Goal: Navigation & Orientation: Find specific page/section

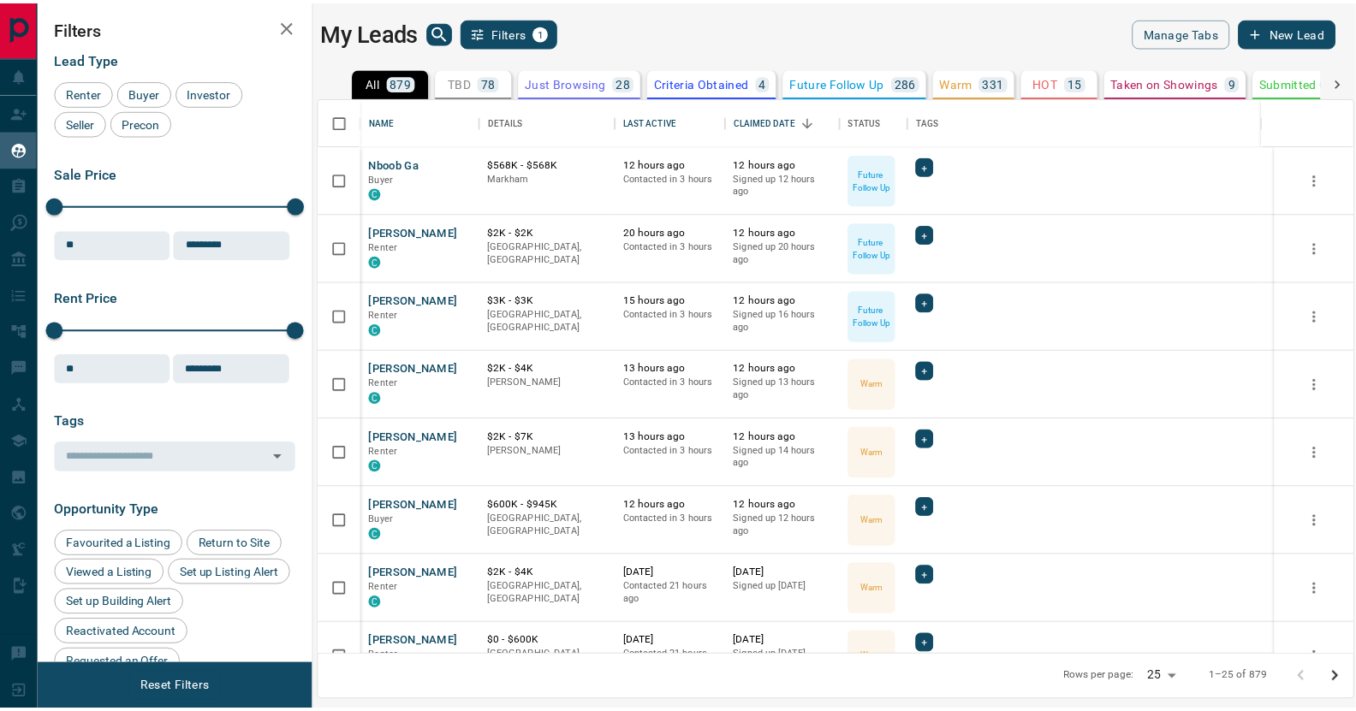
scroll to position [546, 1033]
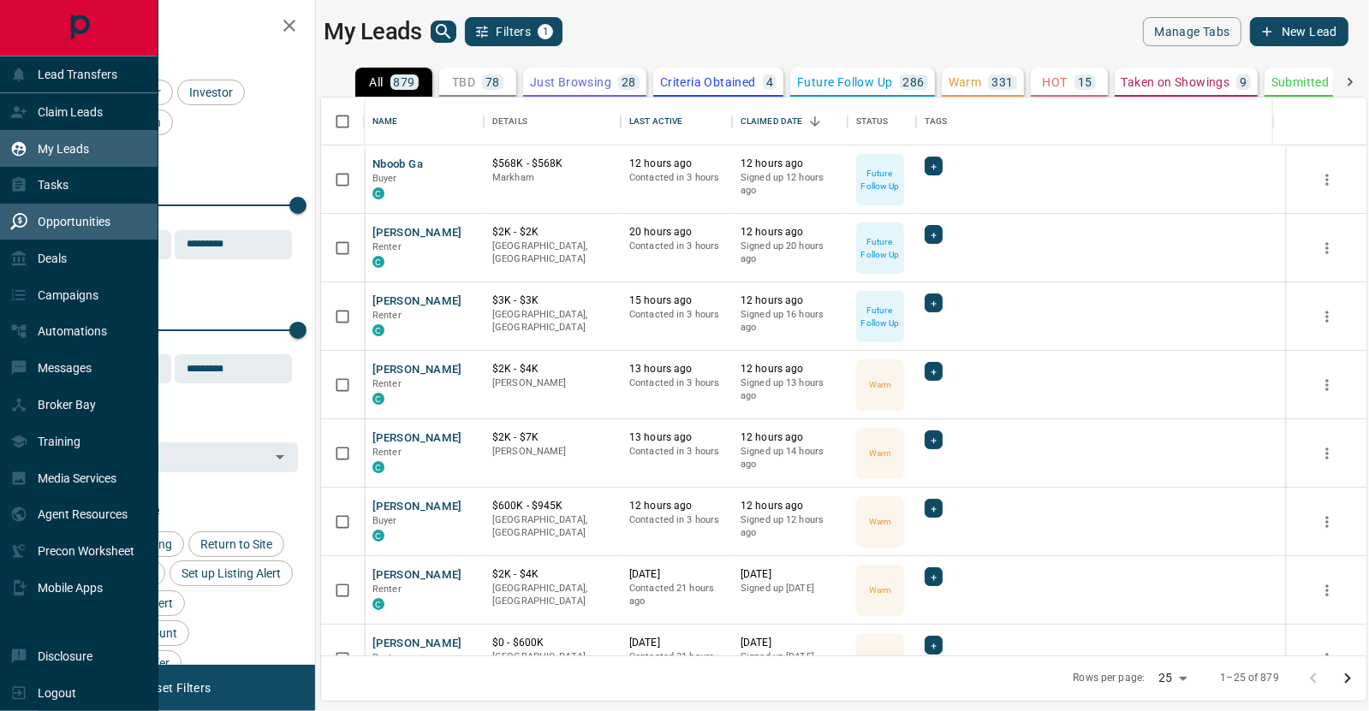
click at [90, 217] on p "Opportunities" at bounding box center [74, 222] width 73 height 14
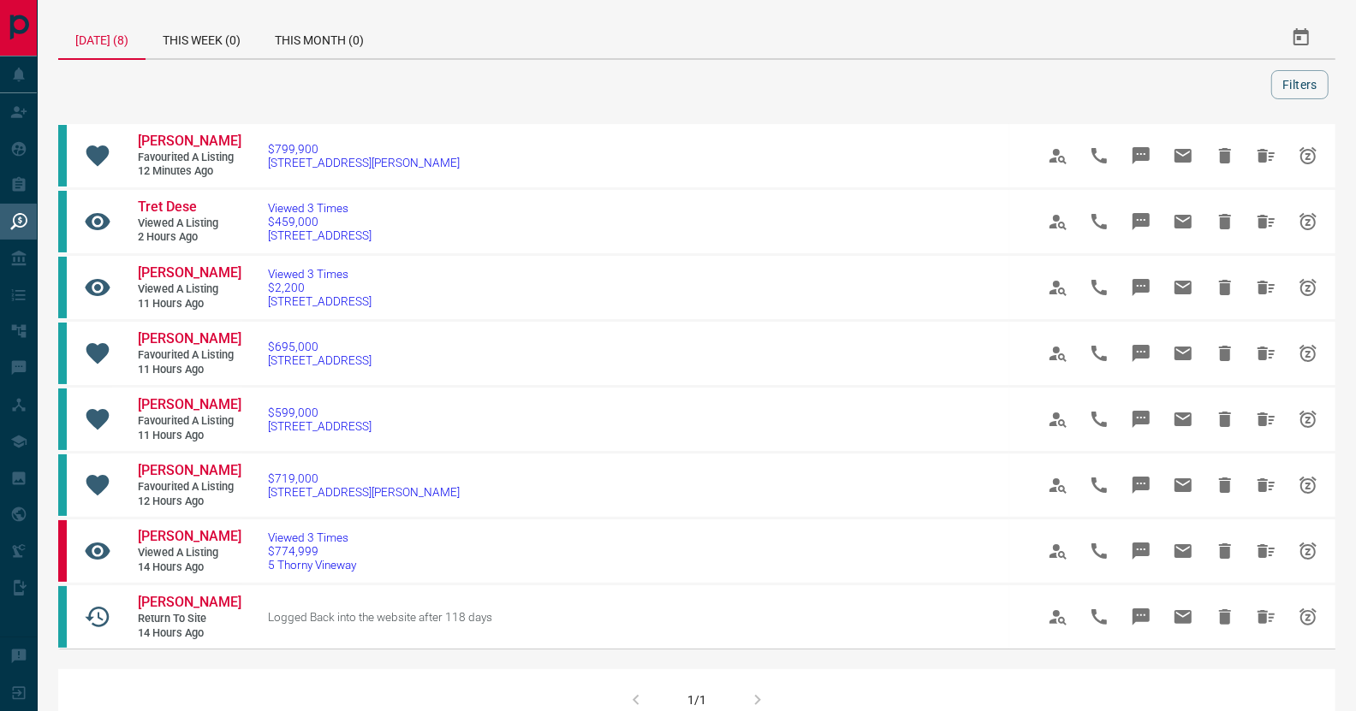
click at [184, 87] on div at bounding box center [668, 84] width 1206 height 29
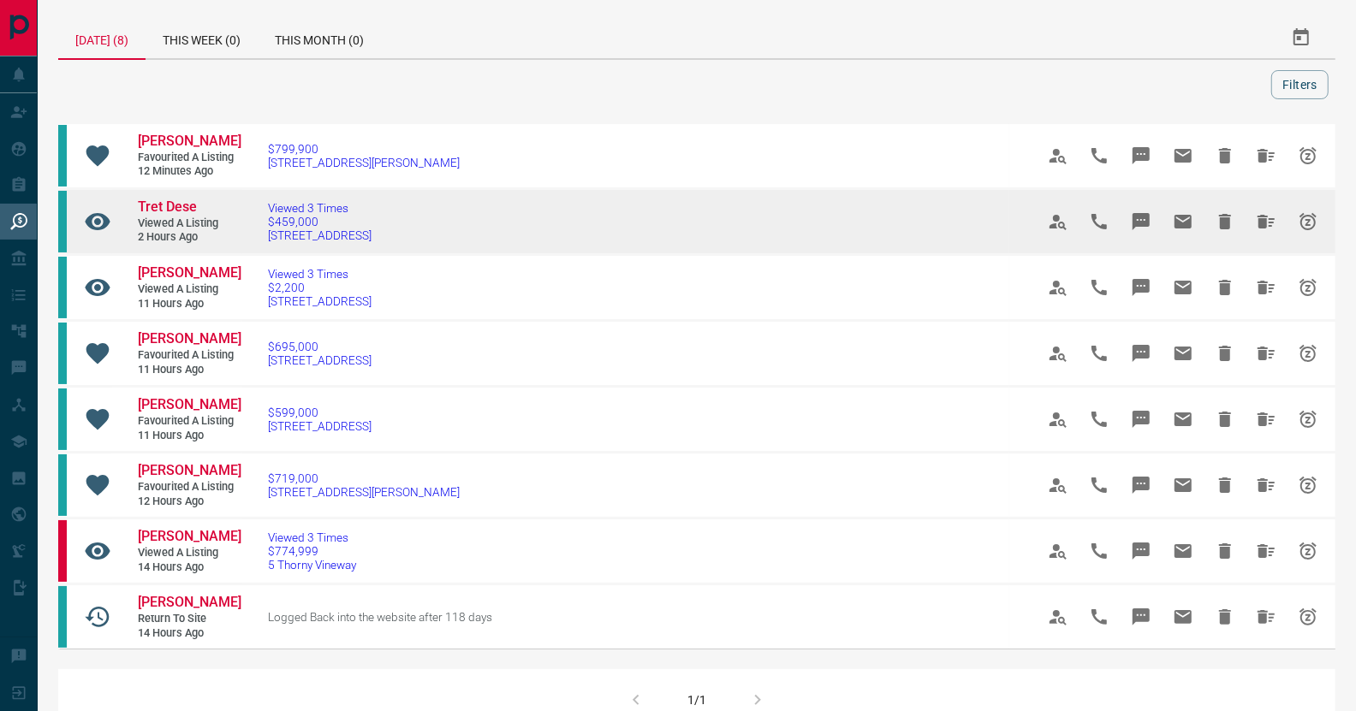
click at [295, 195] on td "Viewed 3 Times $459,000 404 - [STREET_ADDRESS]" at bounding box center [625, 222] width 766 height 66
click at [273, 199] on td "Viewed 3 Times $459,000 404 - [STREET_ADDRESS]" at bounding box center [625, 222] width 766 height 66
click at [295, 205] on span "Viewed 3 Times" at bounding box center [320, 208] width 104 height 14
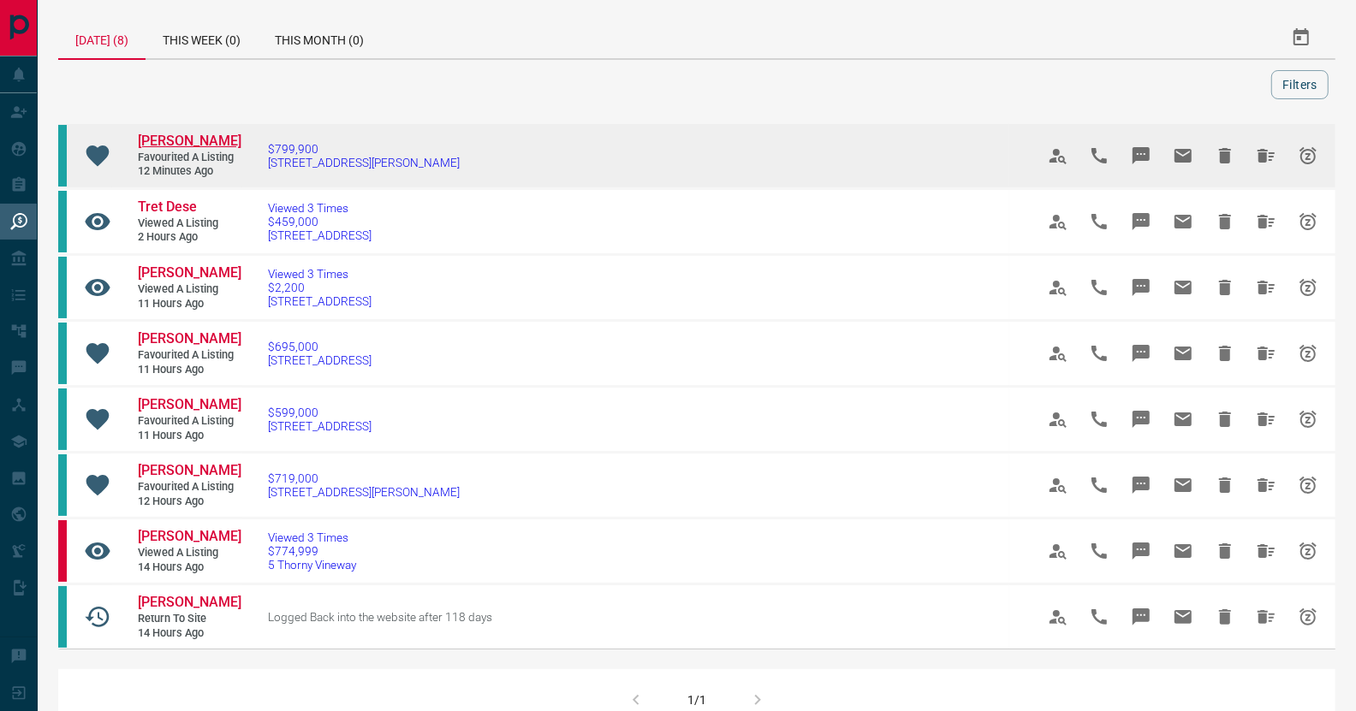
click at [158, 140] on span "[PERSON_NAME]" at bounding box center [190, 141] width 104 height 16
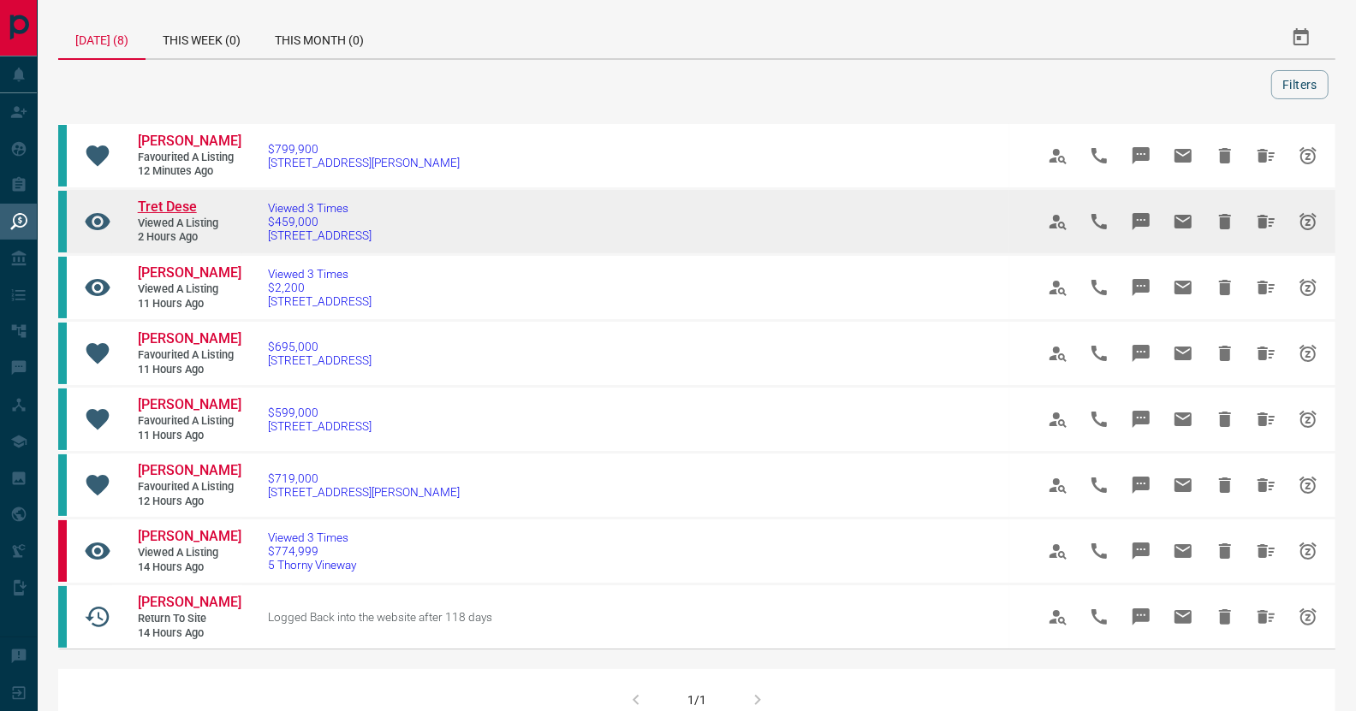
click at [160, 202] on span "Tret Dese" at bounding box center [167, 207] width 59 height 16
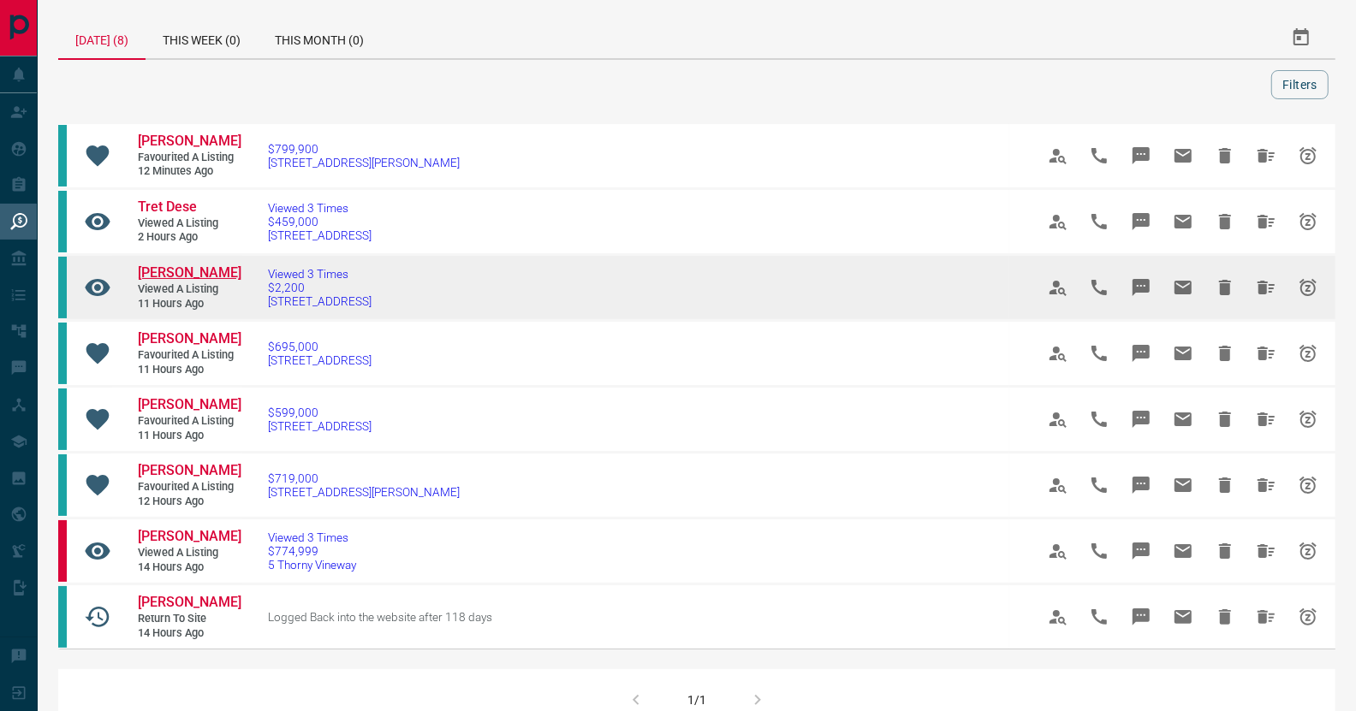
click at [188, 270] on span "[PERSON_NAME]" at bounding box center [190, 273] width 104 height 16
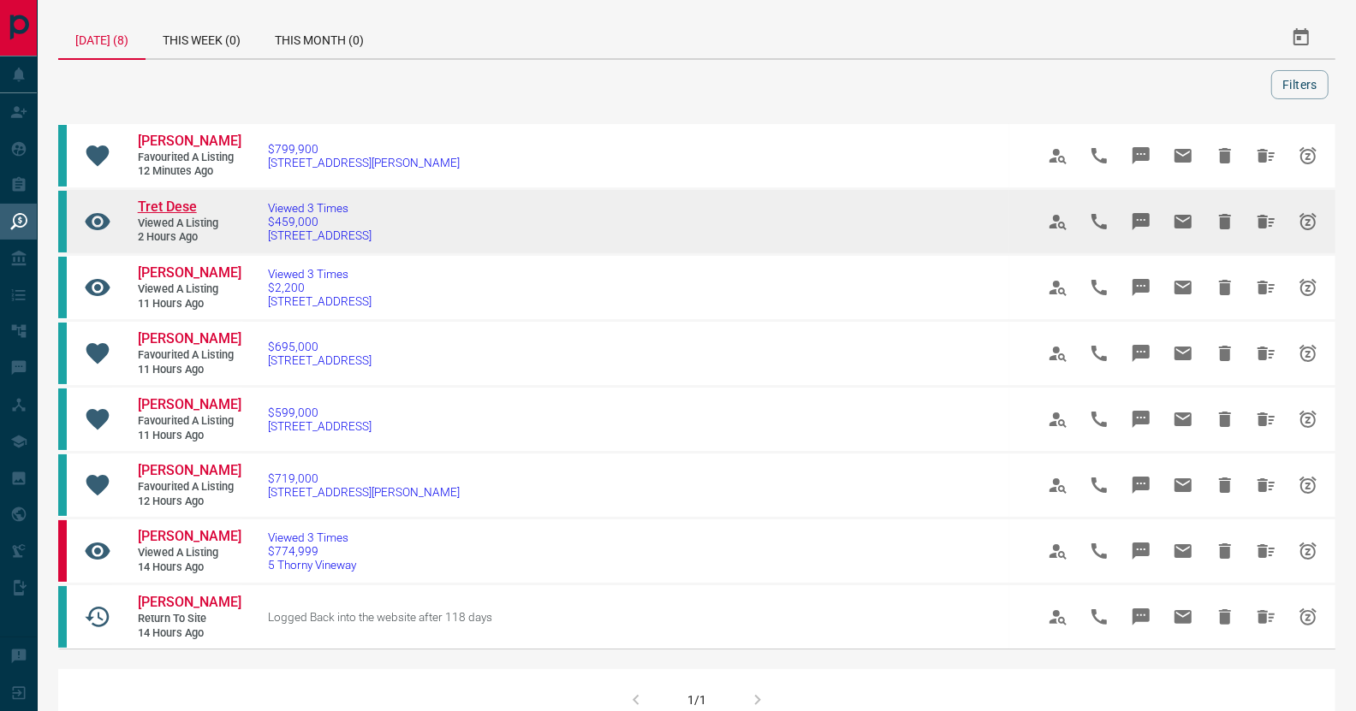
click at [178, 205] on span "Tret Dese" at bounding box center [167, 207] width 59 height 16
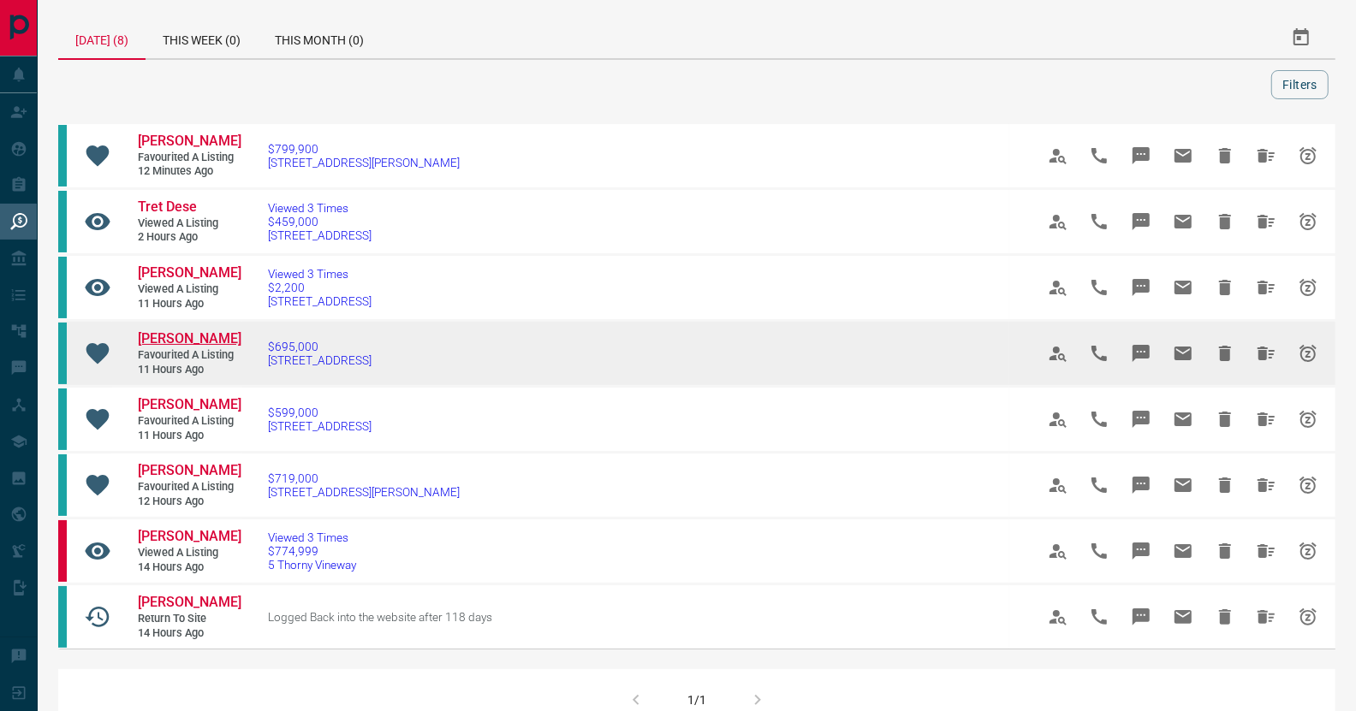
click at [182, 336] on span "[PERSON_NAME]" at bounding box center [190, 338] width 104 height 16
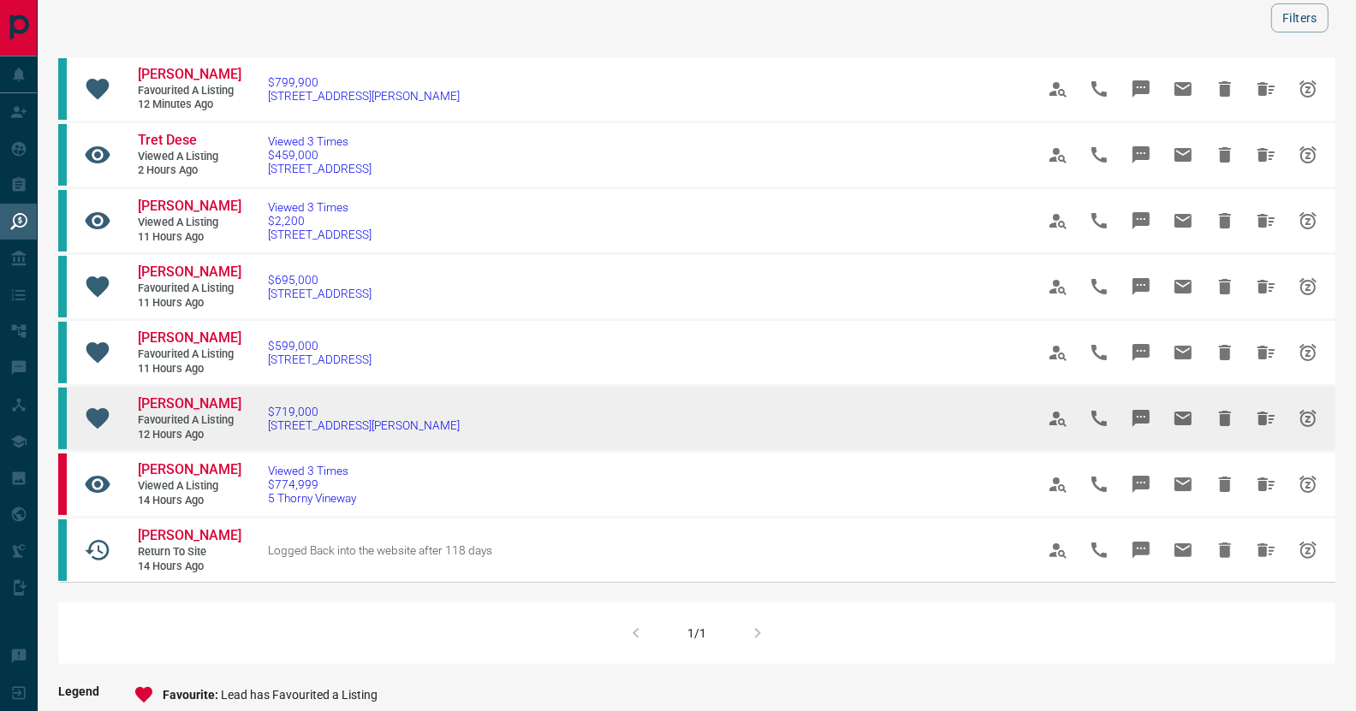
scroll to position [170, 0]
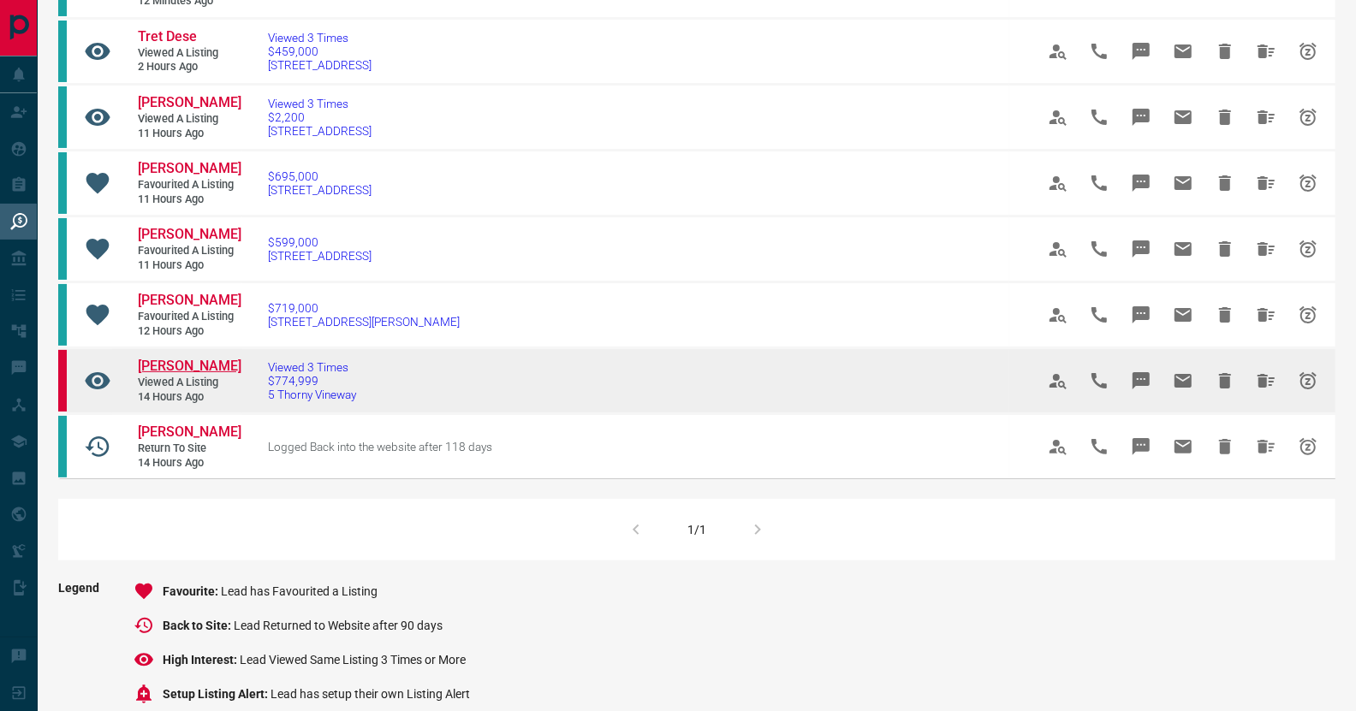
click at [176, 361] on span "[PERSON_NAME]" at bounding box center [190, 366] width 104 height 16
click at [200, 361] on span "[PERSON_NAME]" at bounding box center [190, 366] width 104 height 16
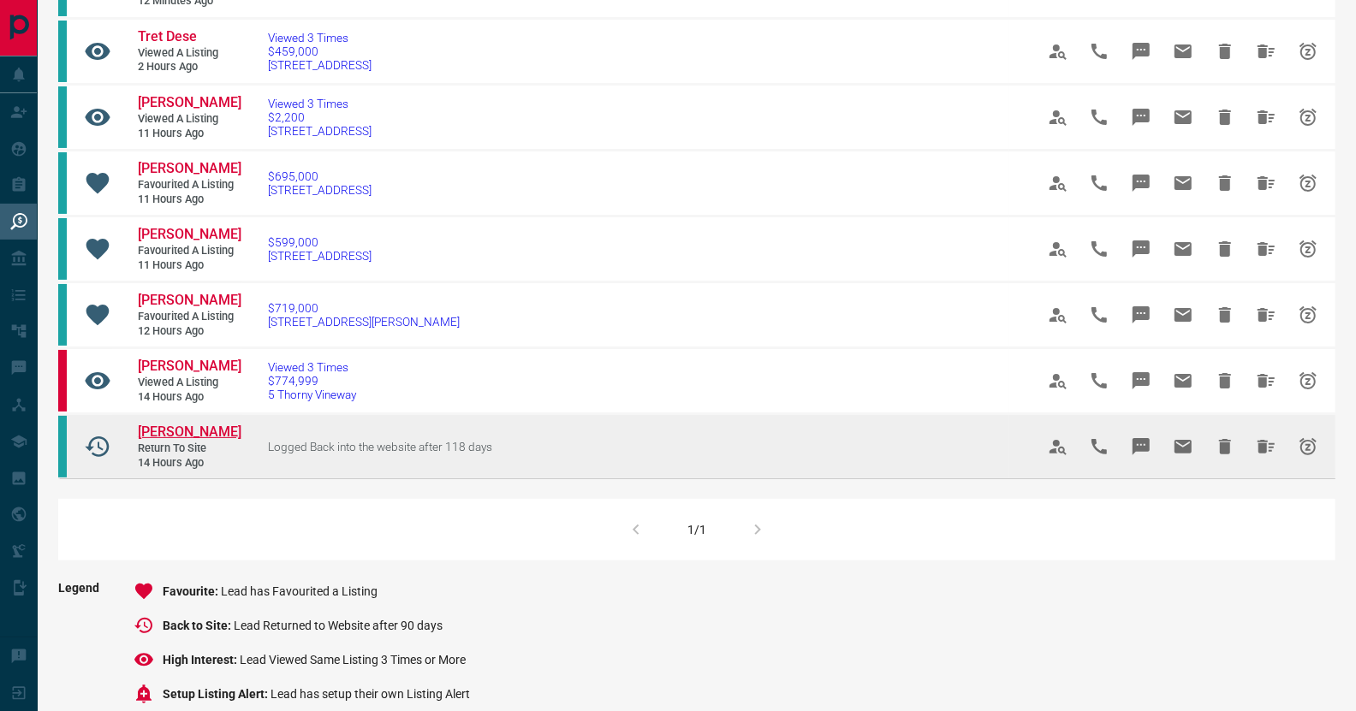
click at [201, 426] on span "[PERSON_NAME]" at bounding box center [190, 432] width 104 height 16
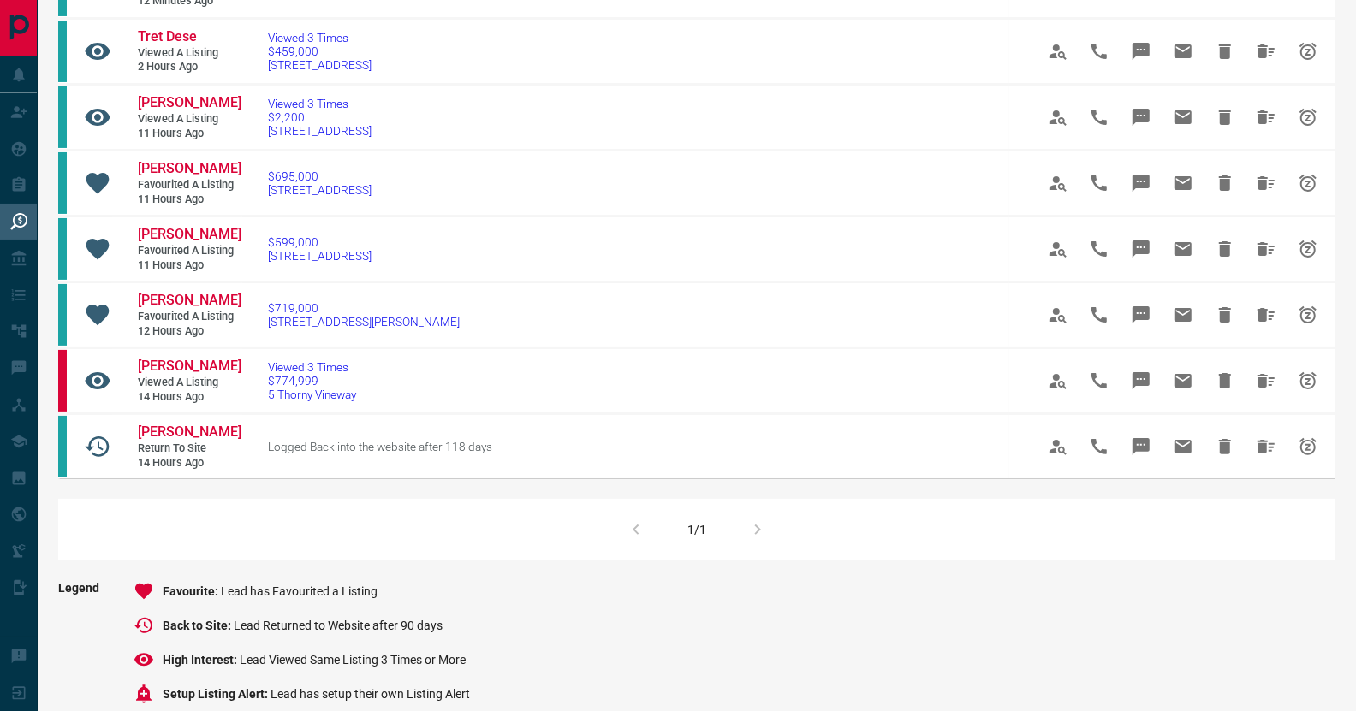
scroll to position [0, 0]
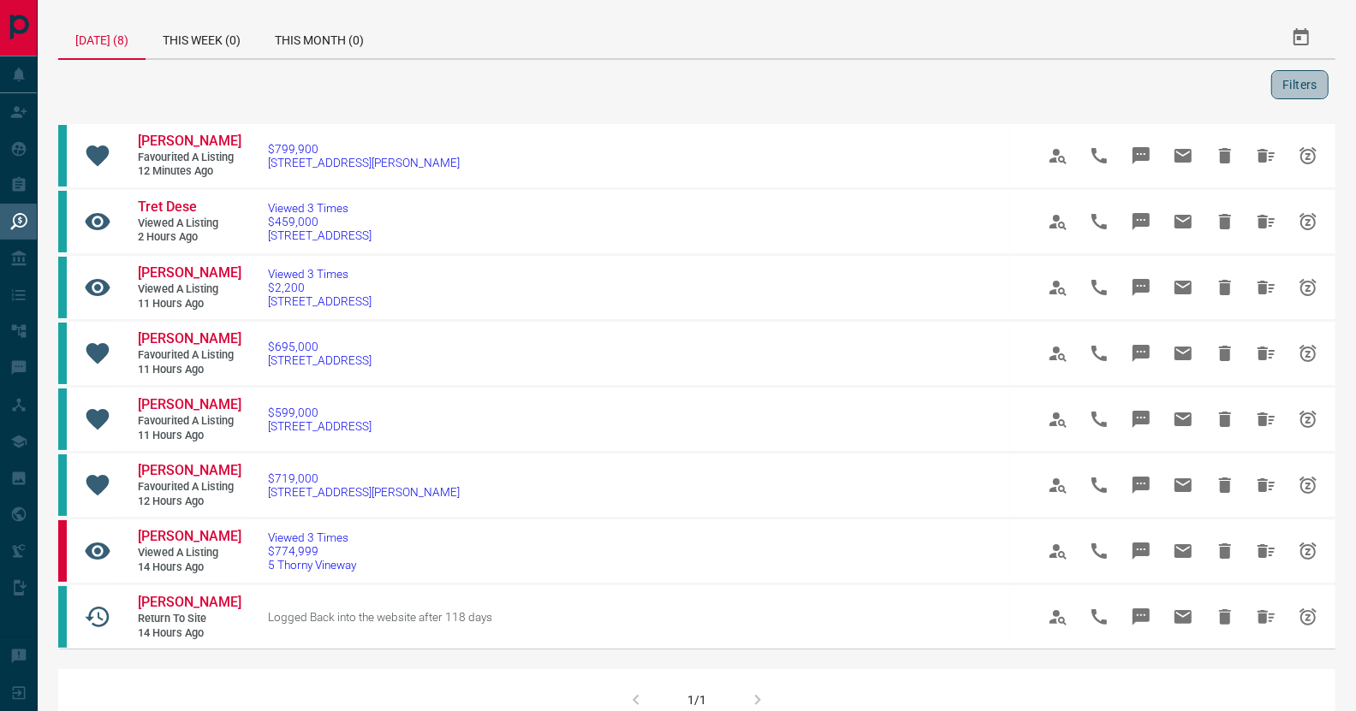
click at [1304, 97] on button "Filters" at bounding box center [1299, 84] width 57 height 29
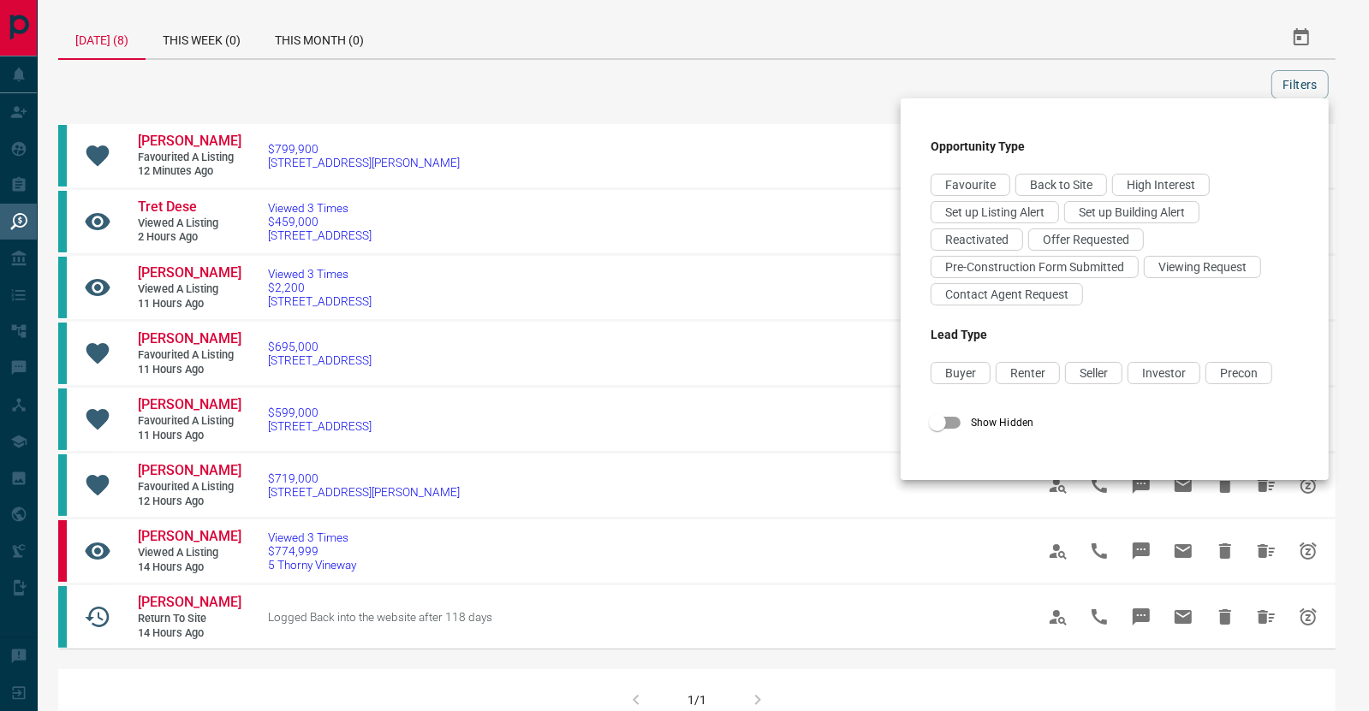
click at [816, 94] on div at bounding box center [684, 355] width 1369 height 711
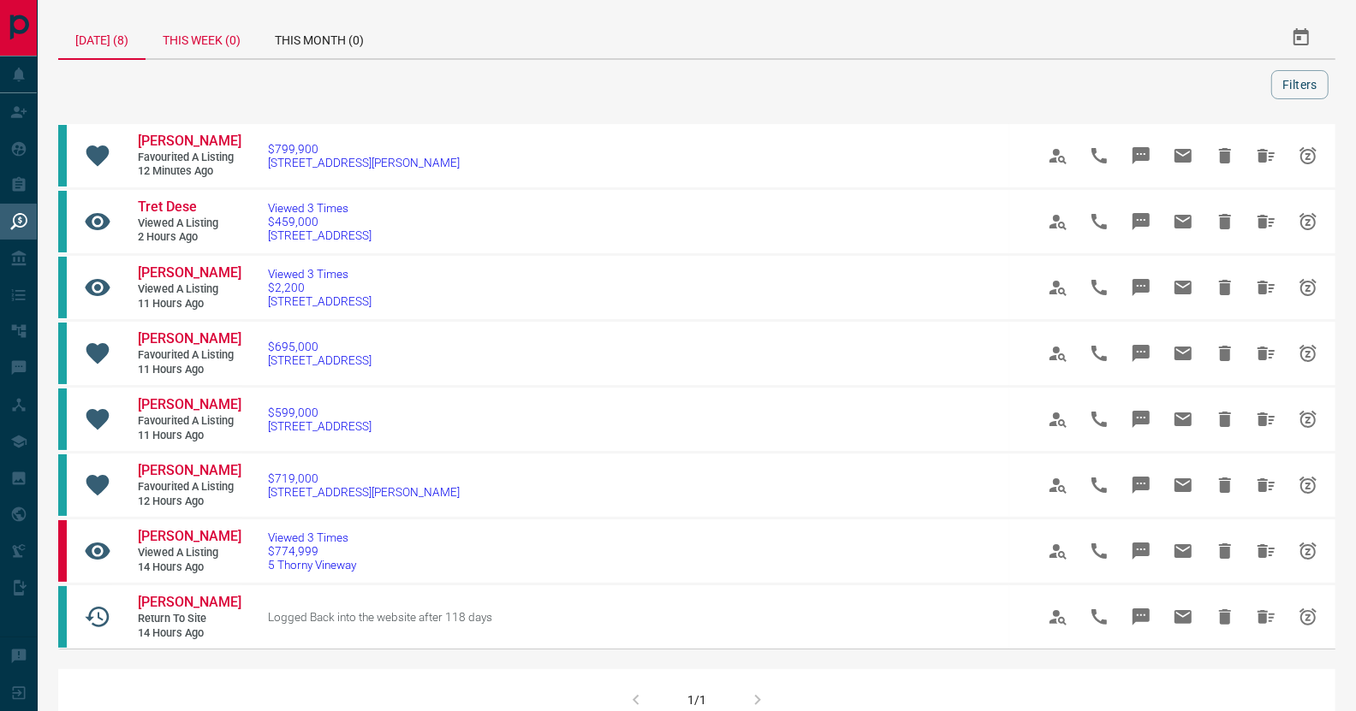
click at [223, 42] on div "This Week (0)" at bounding box center [202, 37] width 112 height 41
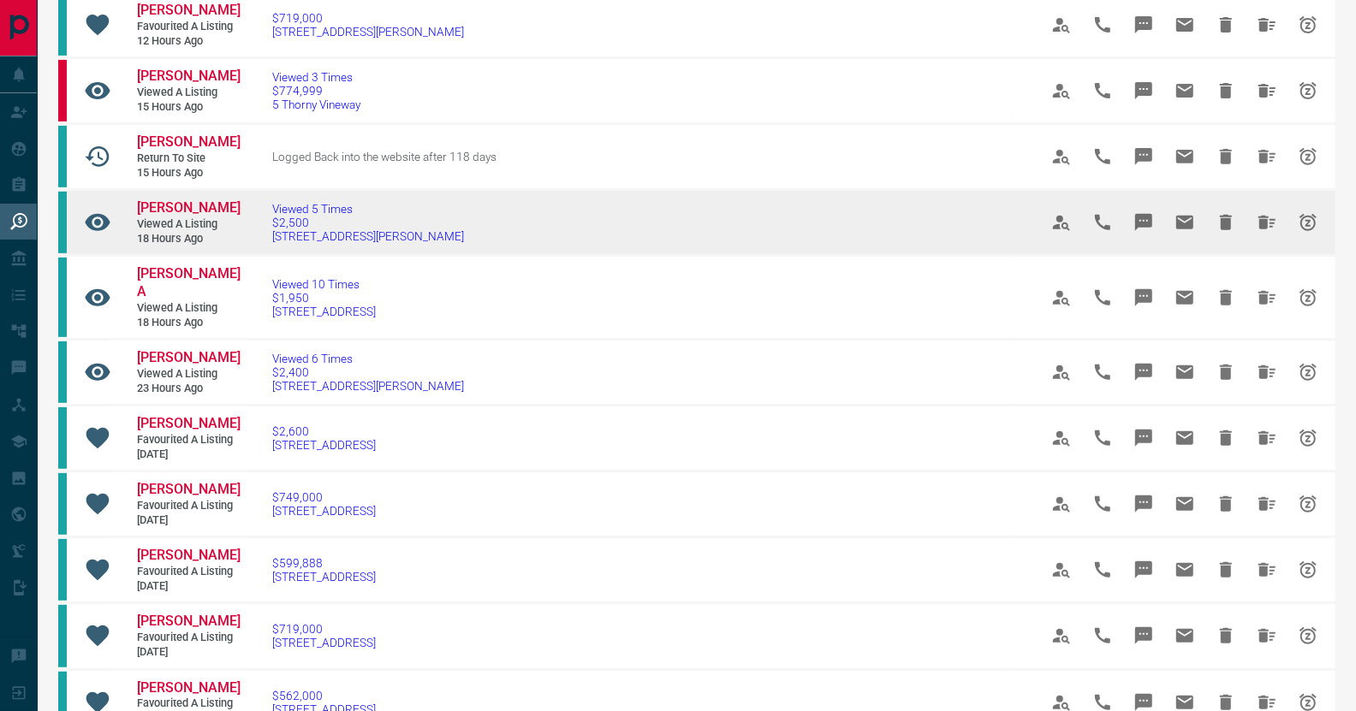
scroll to position [427, 0]
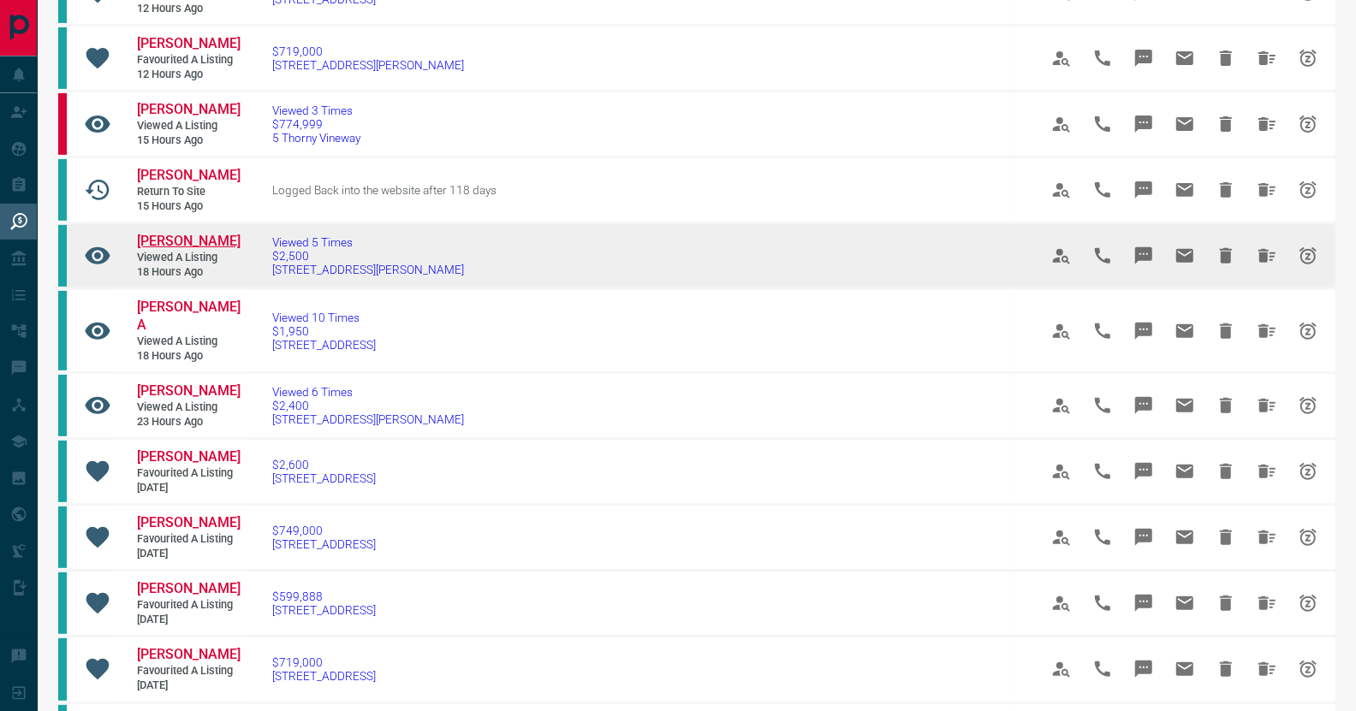
click at [203, 240] on span "[PERSON_NAME]" at bounding box center [189, 241] width 104 height 16
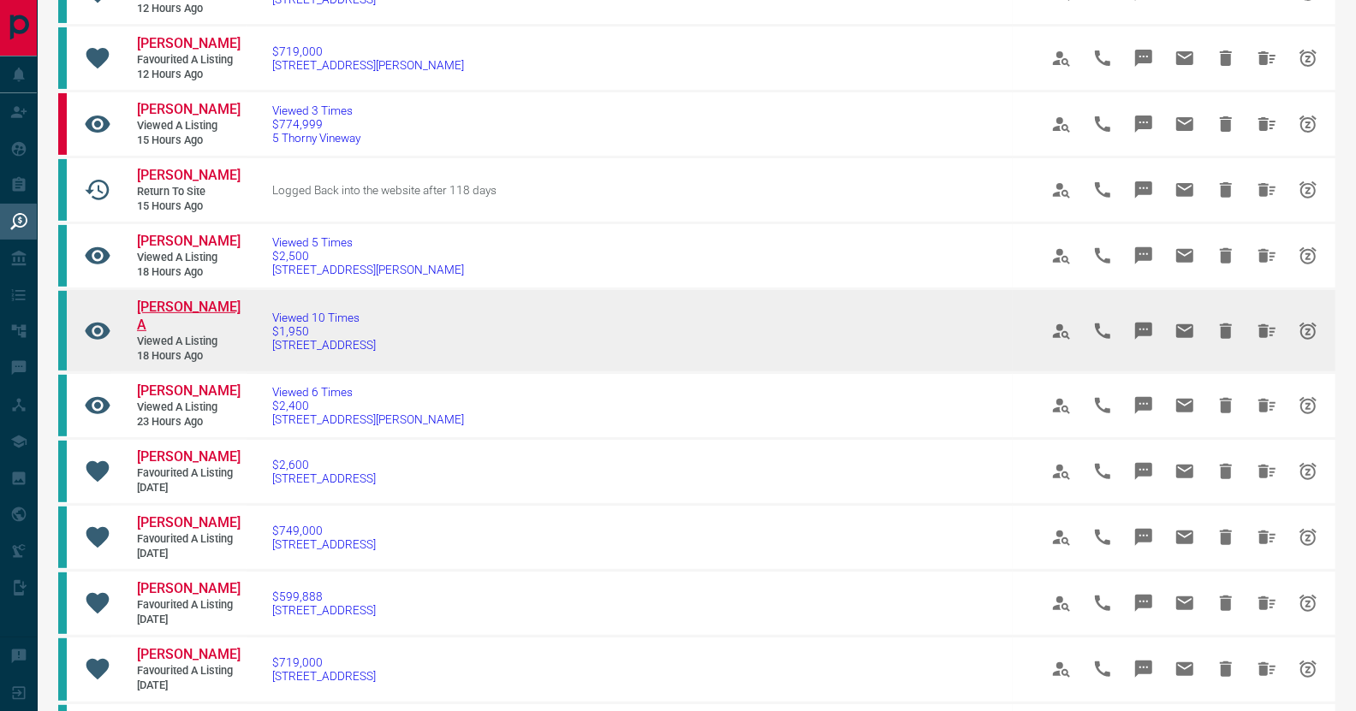
click at [185, 301] on span "[PERSON_NAME] A" at bounding box center [189, 316] width 104 height 34
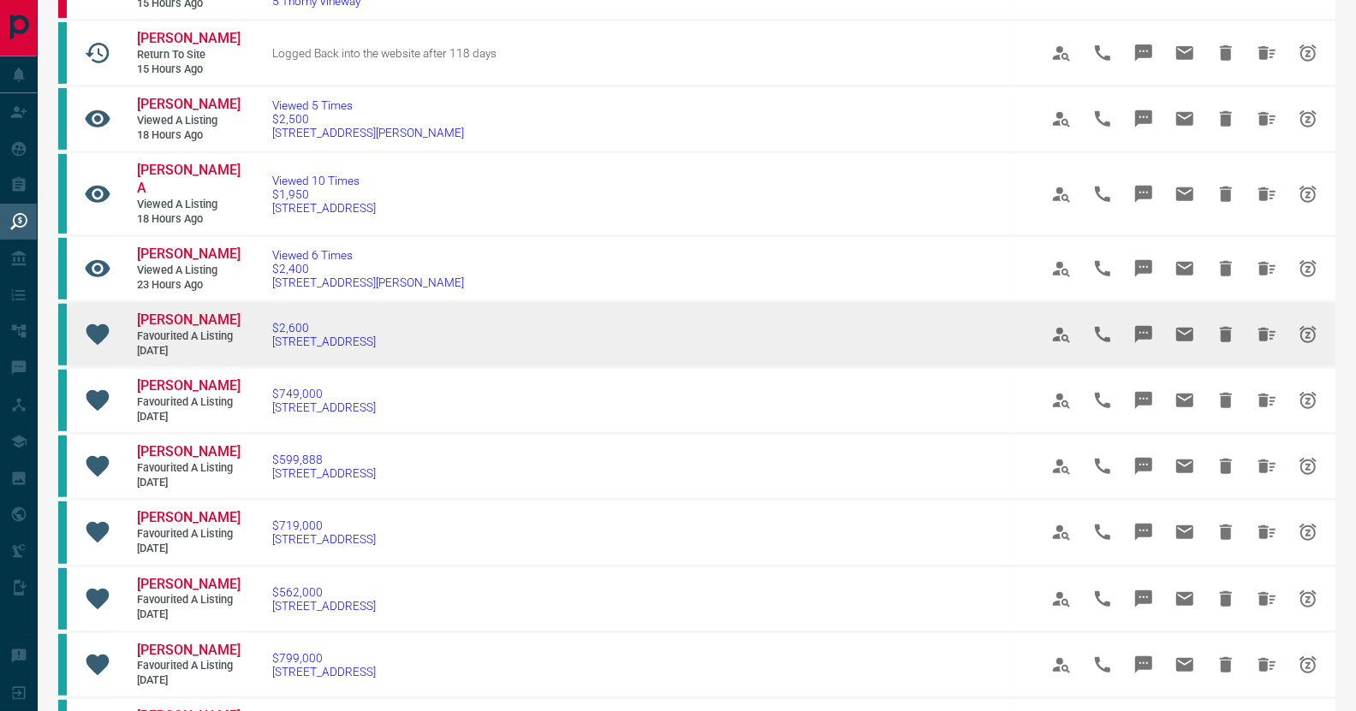
scroll to position [598, 0]
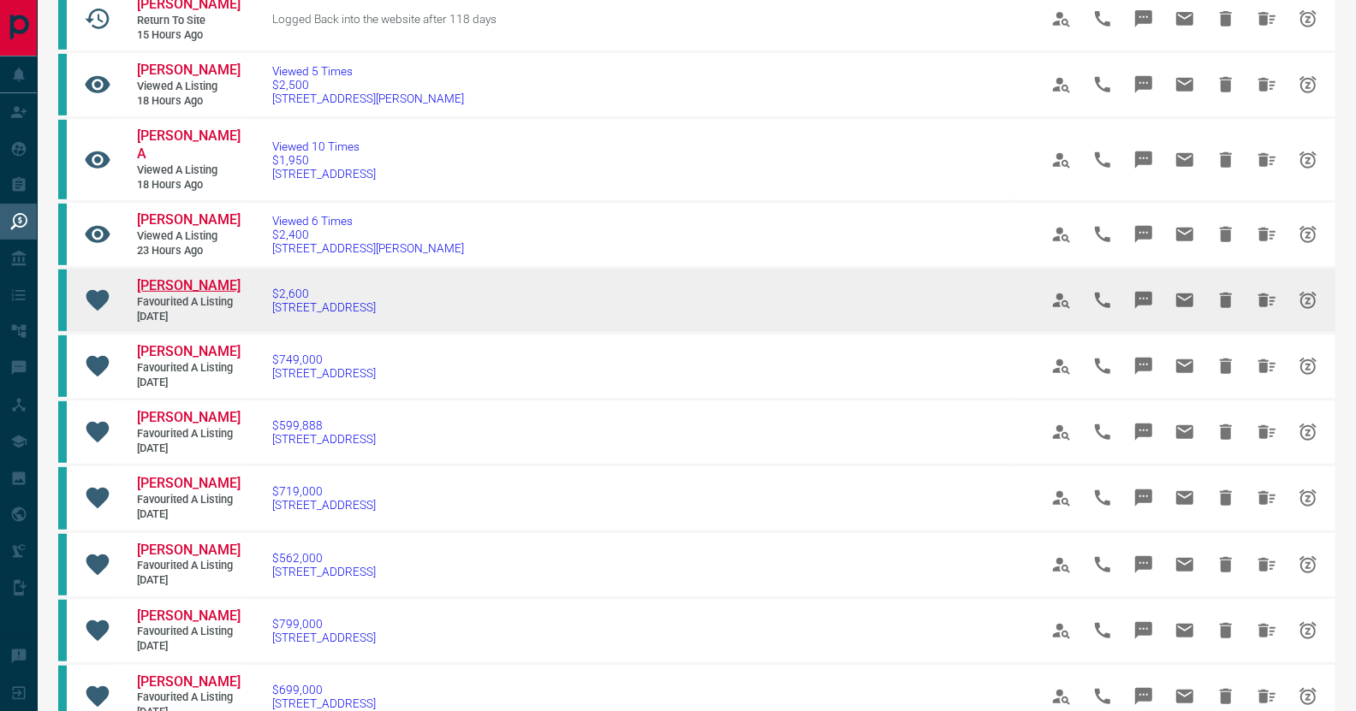
click at [197, 277] on span "[PERSON_NAME]" at bounding box center [189, 285] width 104 height 16
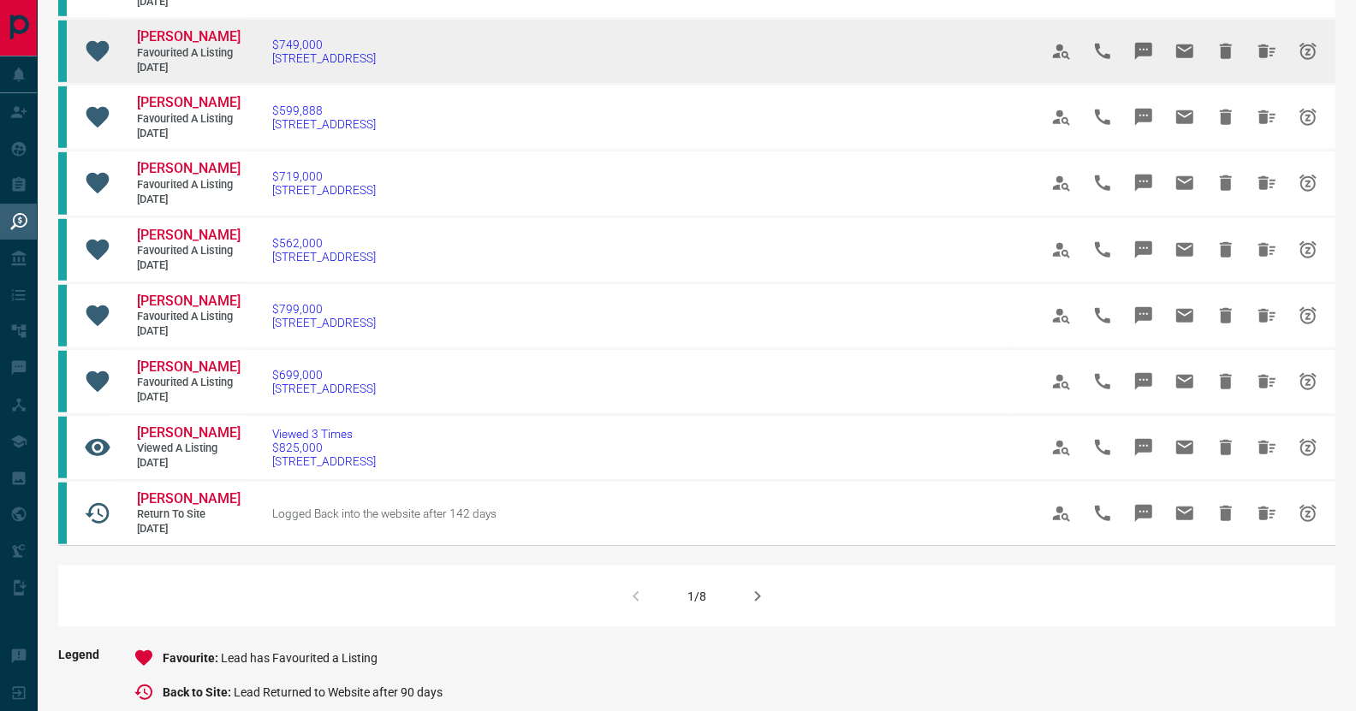
scroll to position [1113, 0]
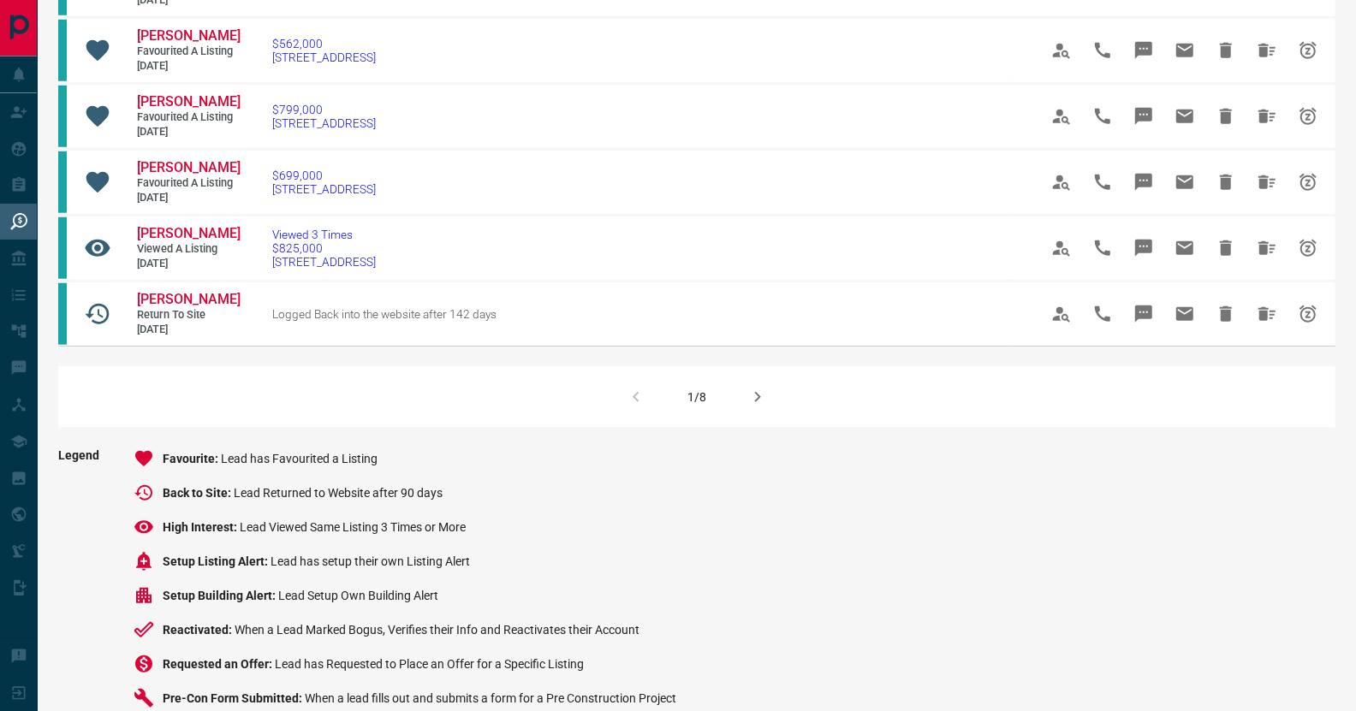
click at [753, 387] on icon "button" at bounding box center [757, 397] width 21 height 21
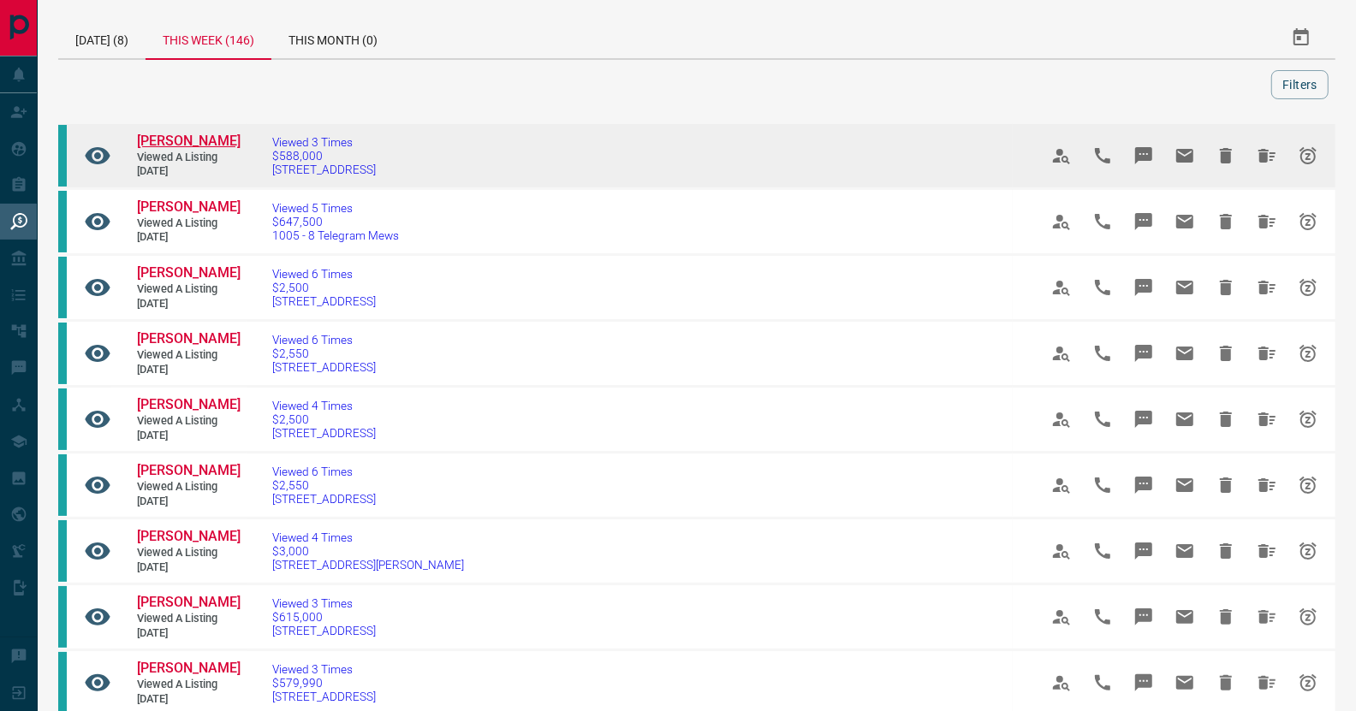
click at [193, 139] on span "[PERSON_NAME]" at bounding box center [189, 141] width 104 height 16
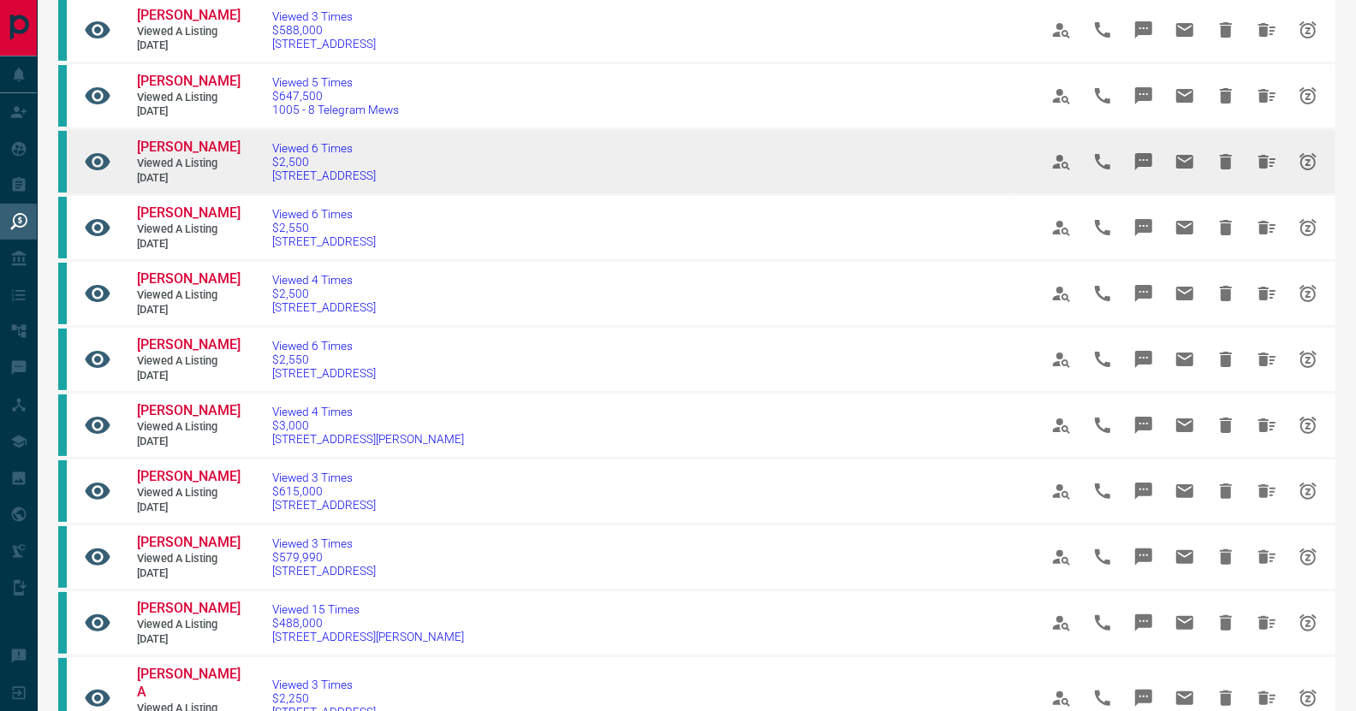
scroll to position [170, 0]
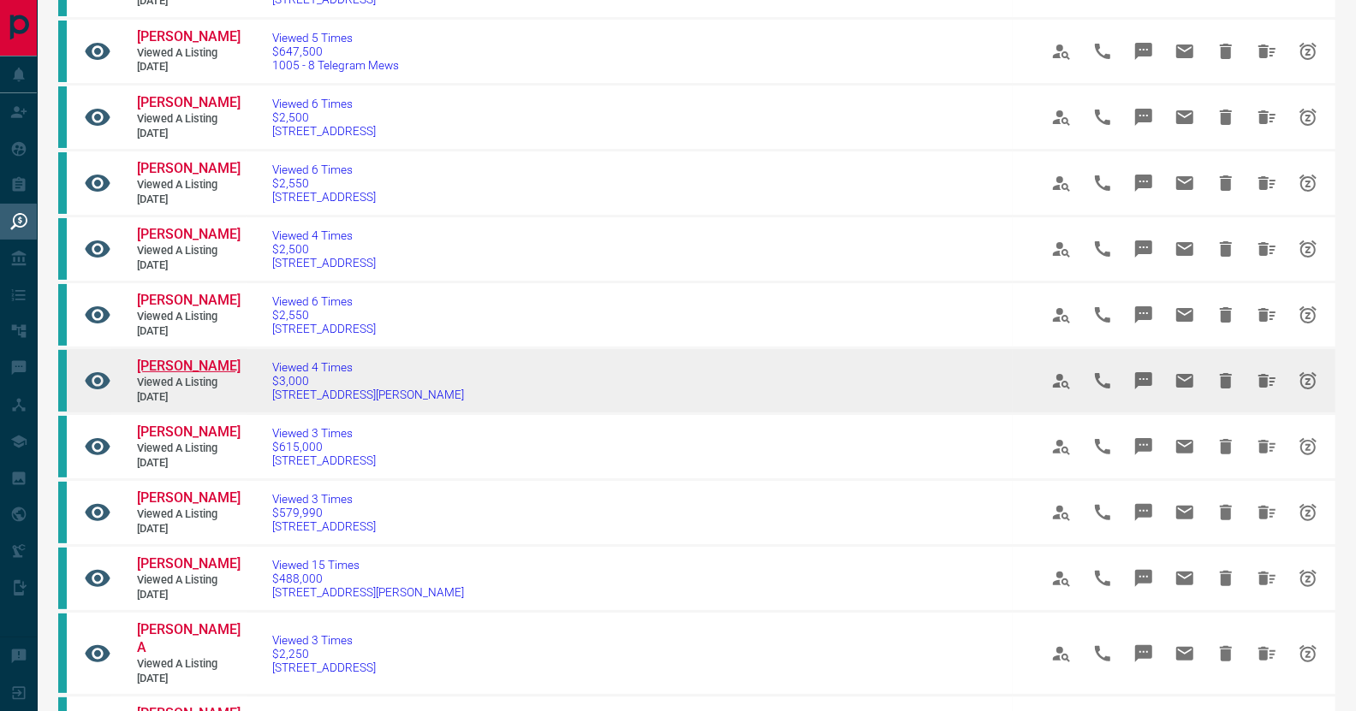
click at [198, 366] on span "[PERSON_NAME]" at bounding box center [189, 366] width 104 height 16
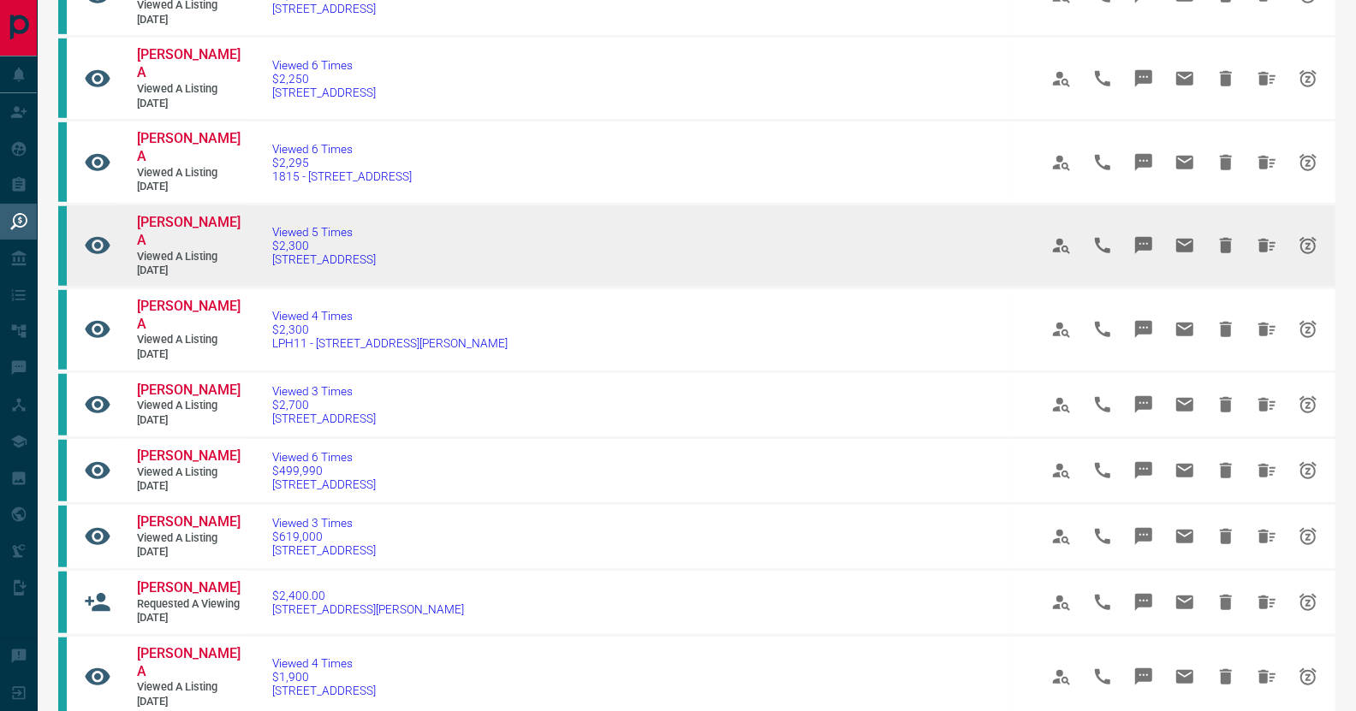
scroll to position [855, 0]
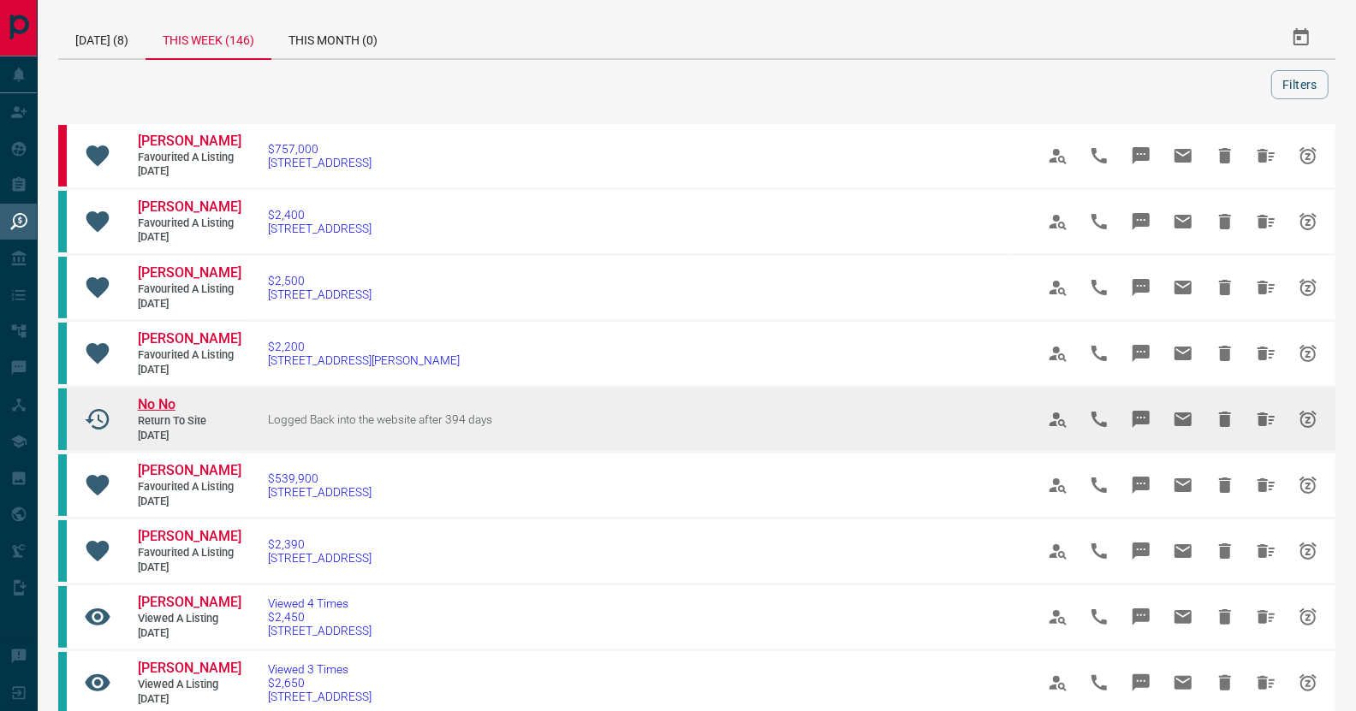
click at [161, 400] on span "No No" at bounding box center [157, 404] width 38 height 16
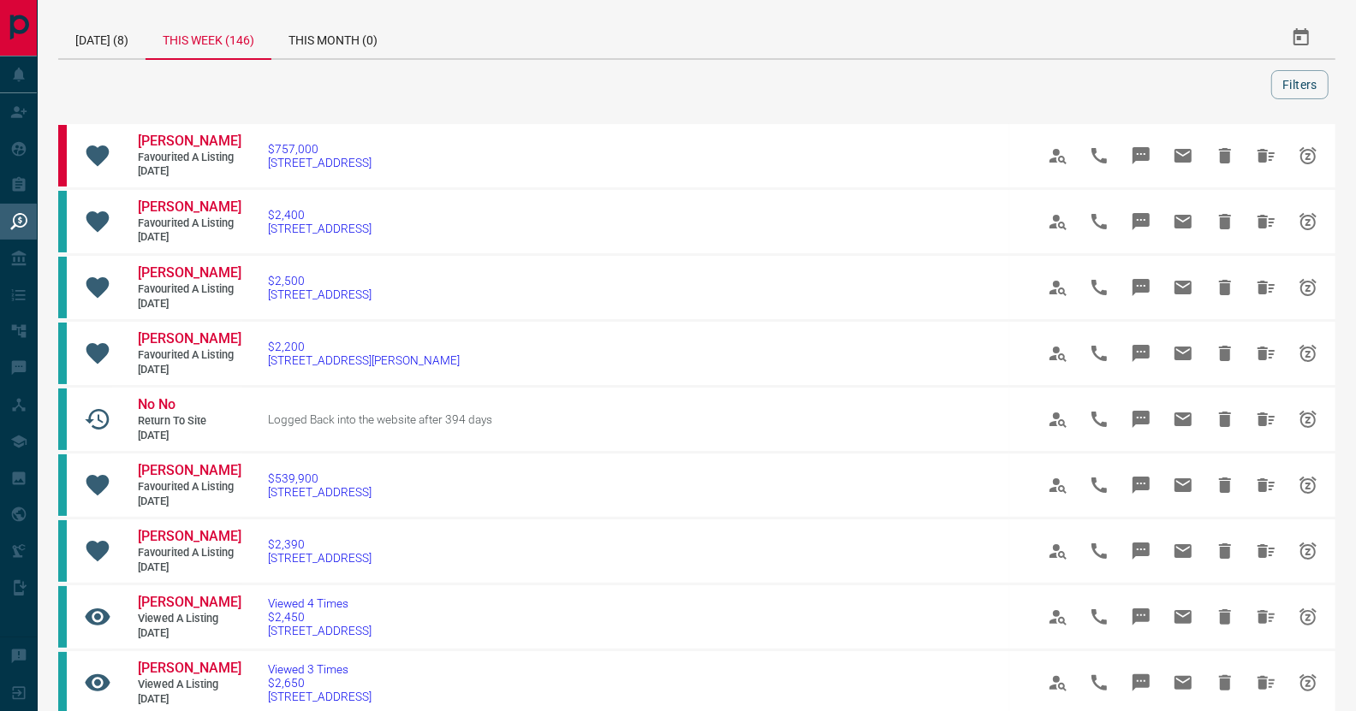
click at [866, 58] on div "[DATE] (8) This Week (146) This Month (0)" at bounding box center [505, 37] width 894 height 41
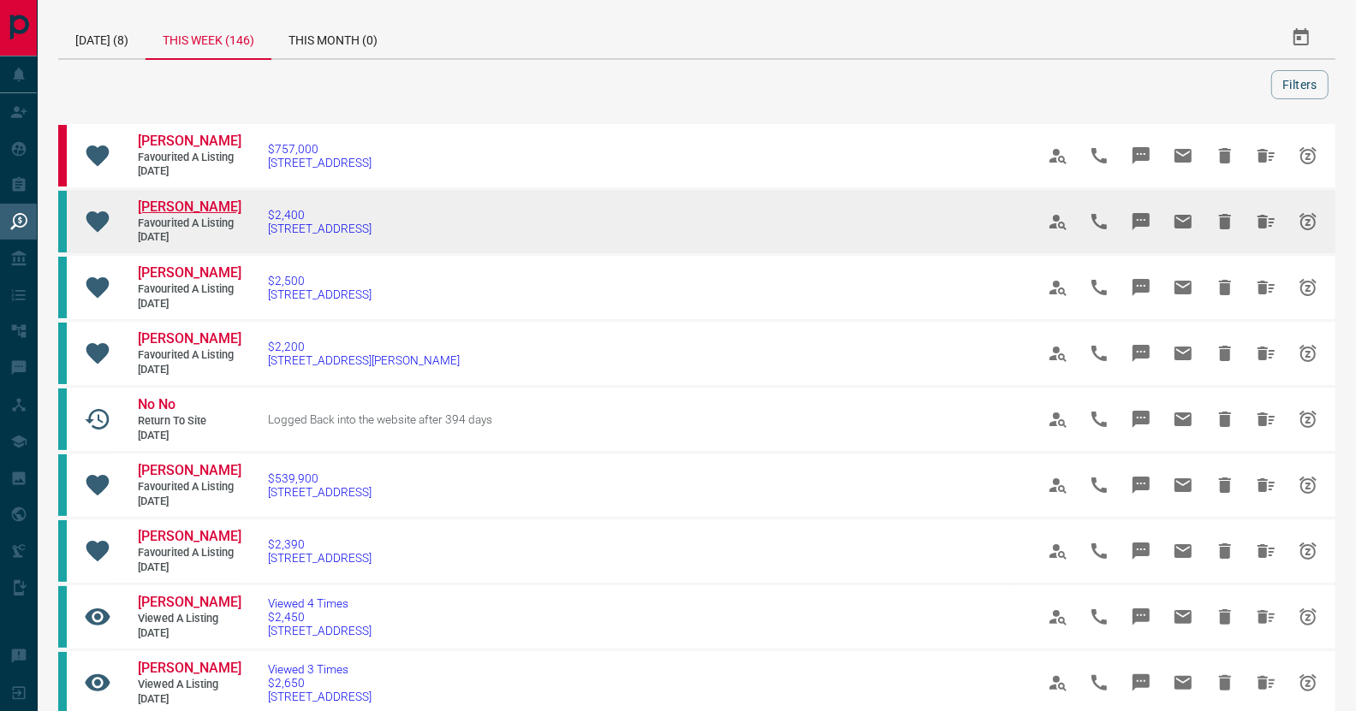
click at [170, 201] on span "[PERSON_NAME]" at bounding box center [190, 207] width 104 height 16
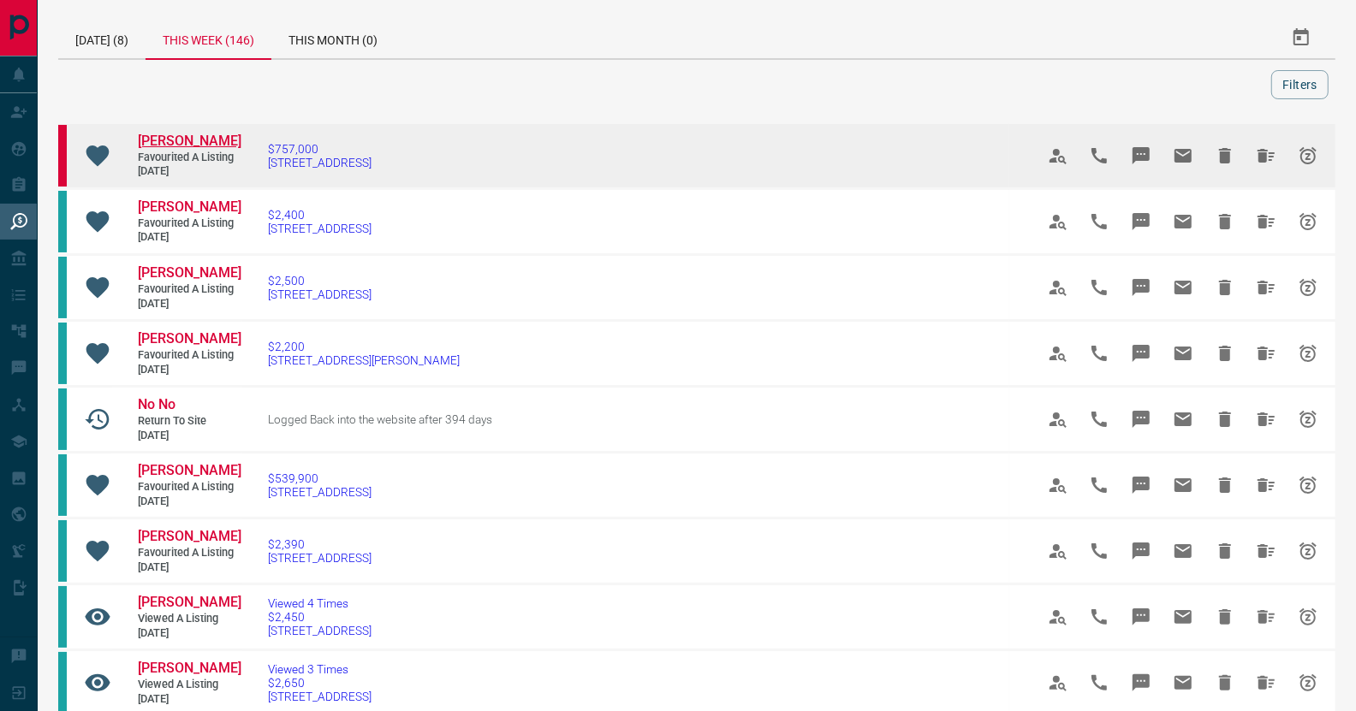
click at [161, 138] on span "[PERSON_NAME]" at bounding box center [190, 141] width 104 height 16
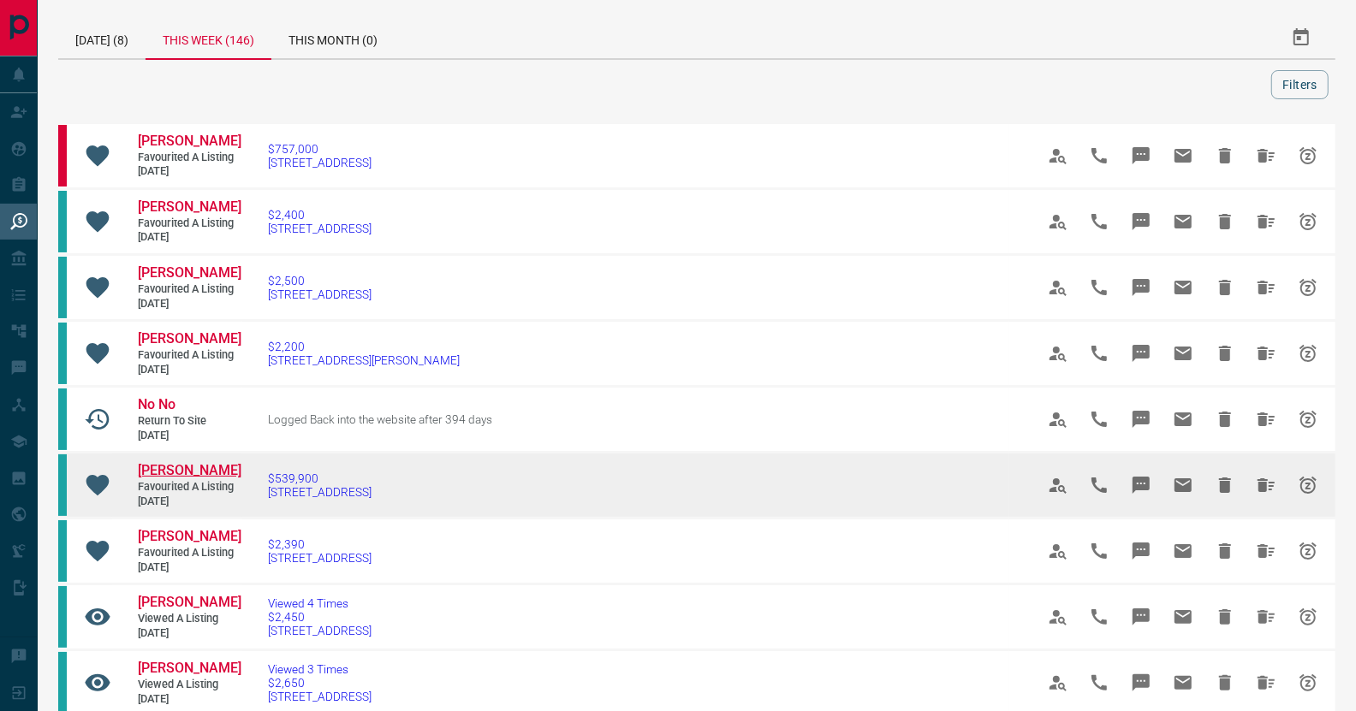
click at [185, 465] on span "[PERSON_NAME]" at bounding box center [190, 470] width 104 height 16
click at [185, 467] on span "[PERSON_NAME]" at bounding box center [190, 470] width 104 height 16
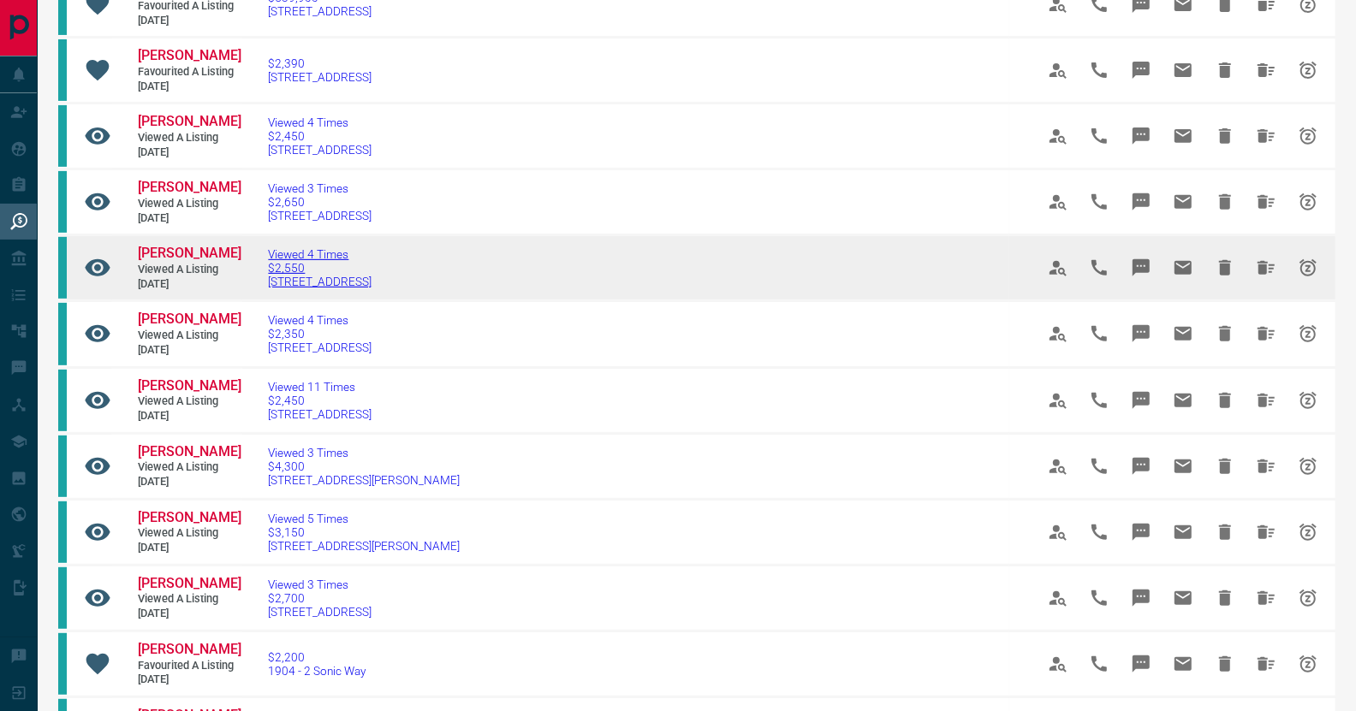
scroll to position [513, 0]
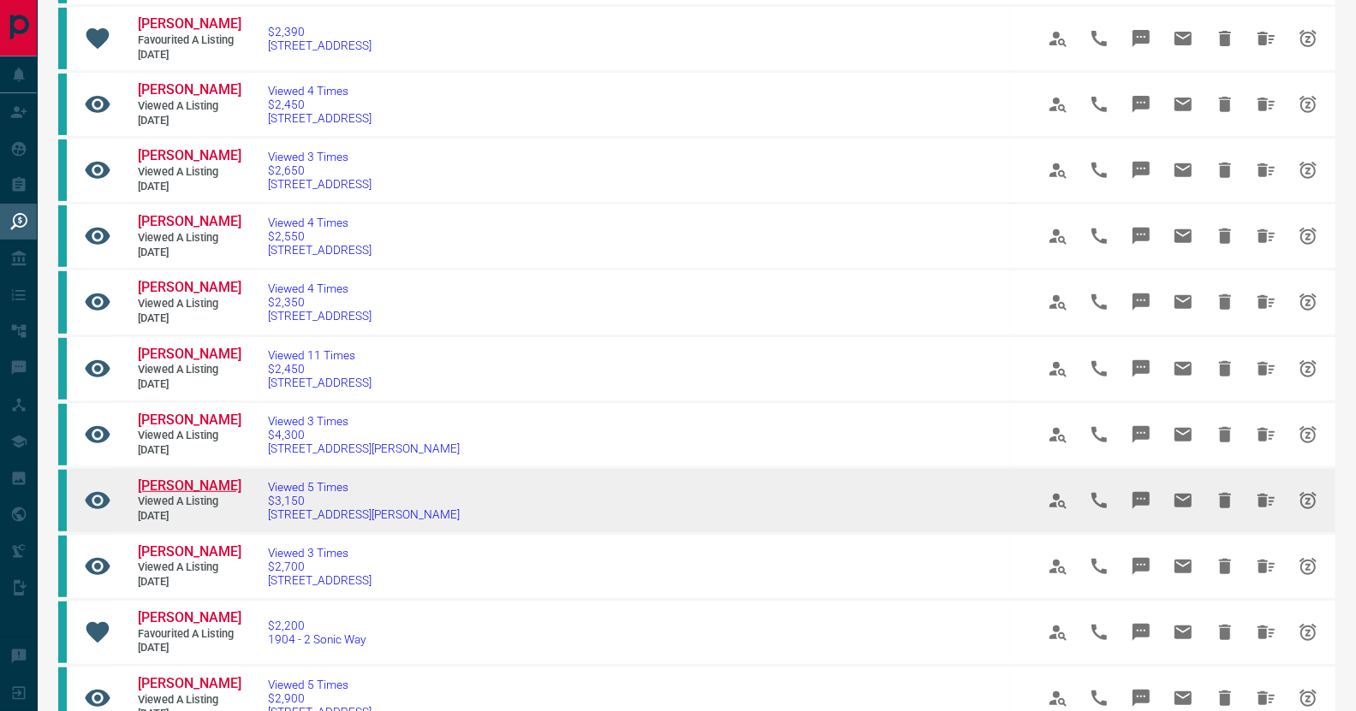
click at [217, 479] on span "[PERSON_NAME]" at bounding box center [190, 486] width 104 height 16
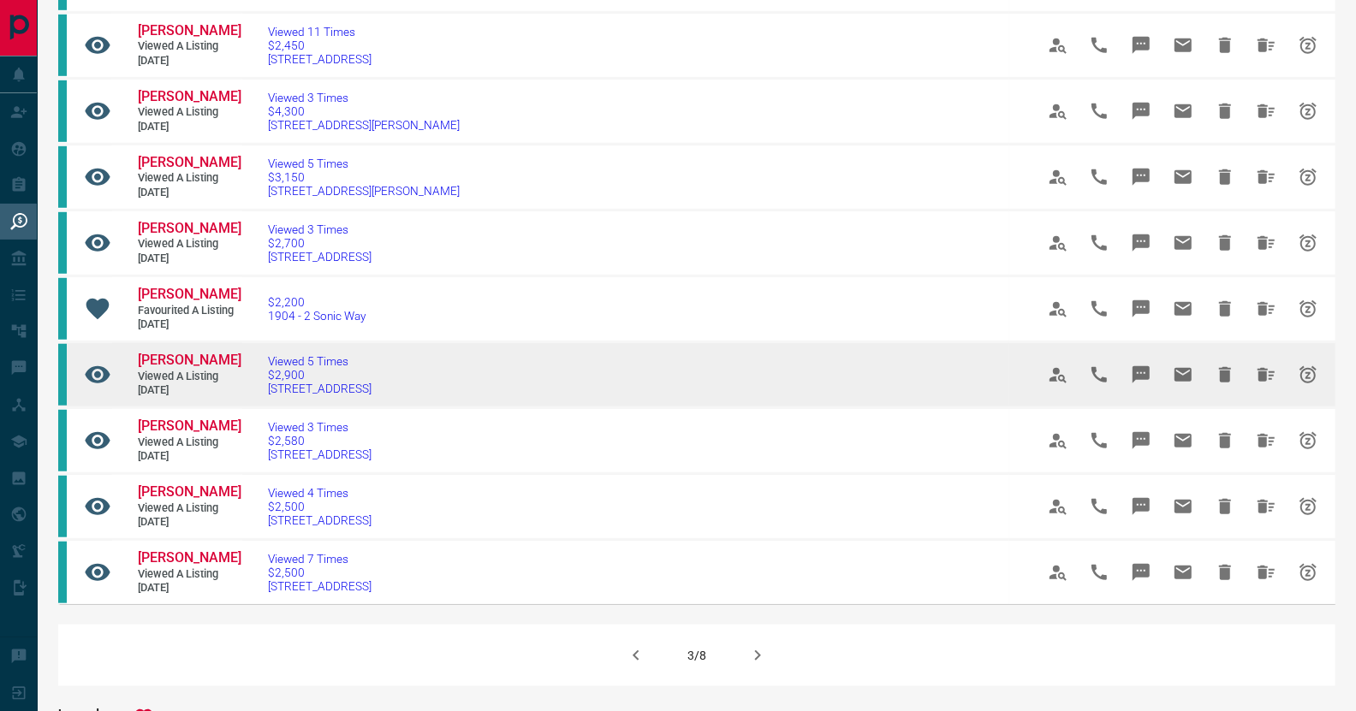
scroll to position [855, 0]
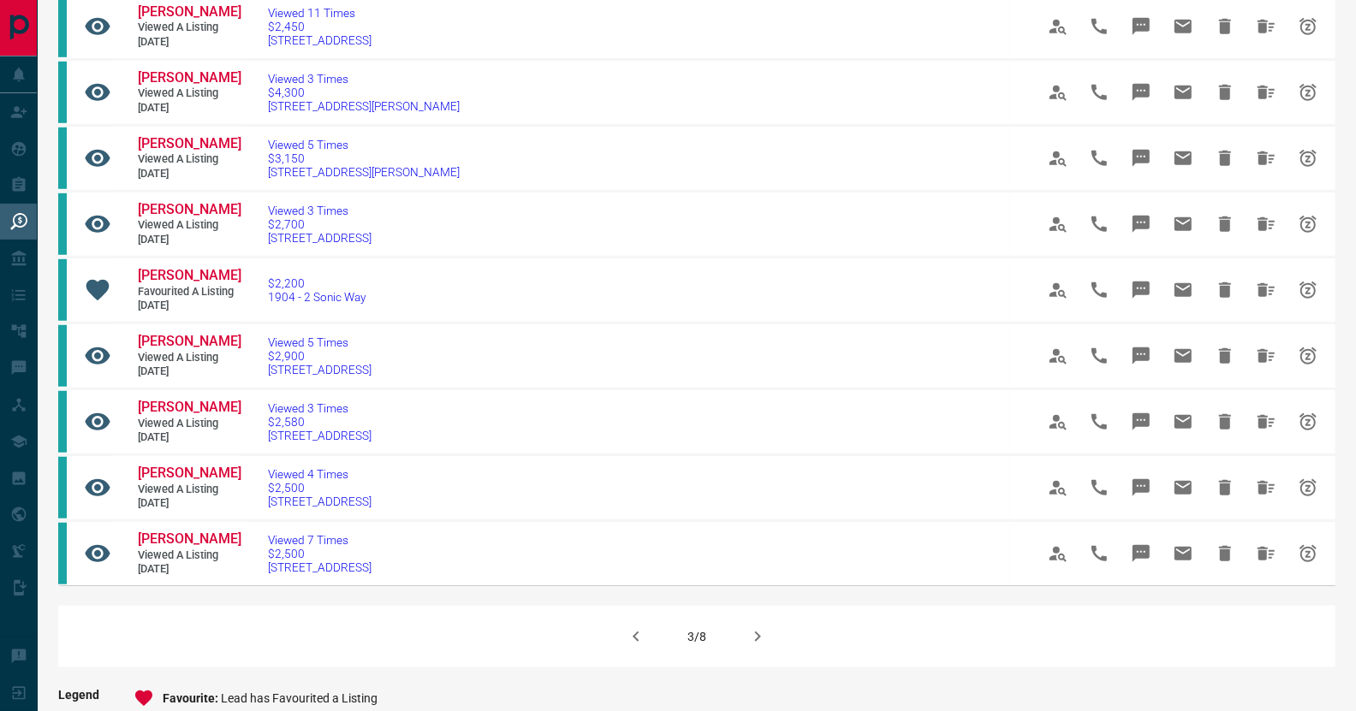
click at [757, 637] on icon "button" at bounding box center [757, 637] width 21 height 21
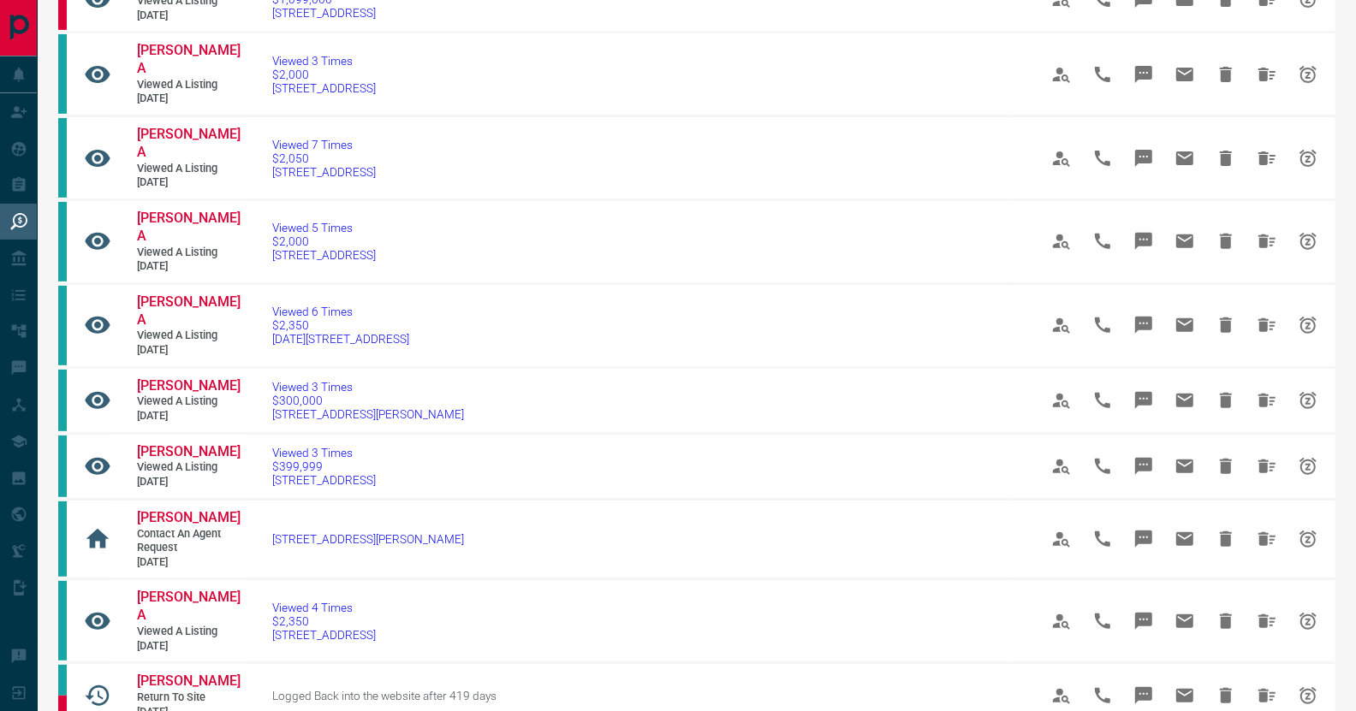
scroll to position [598, 0]
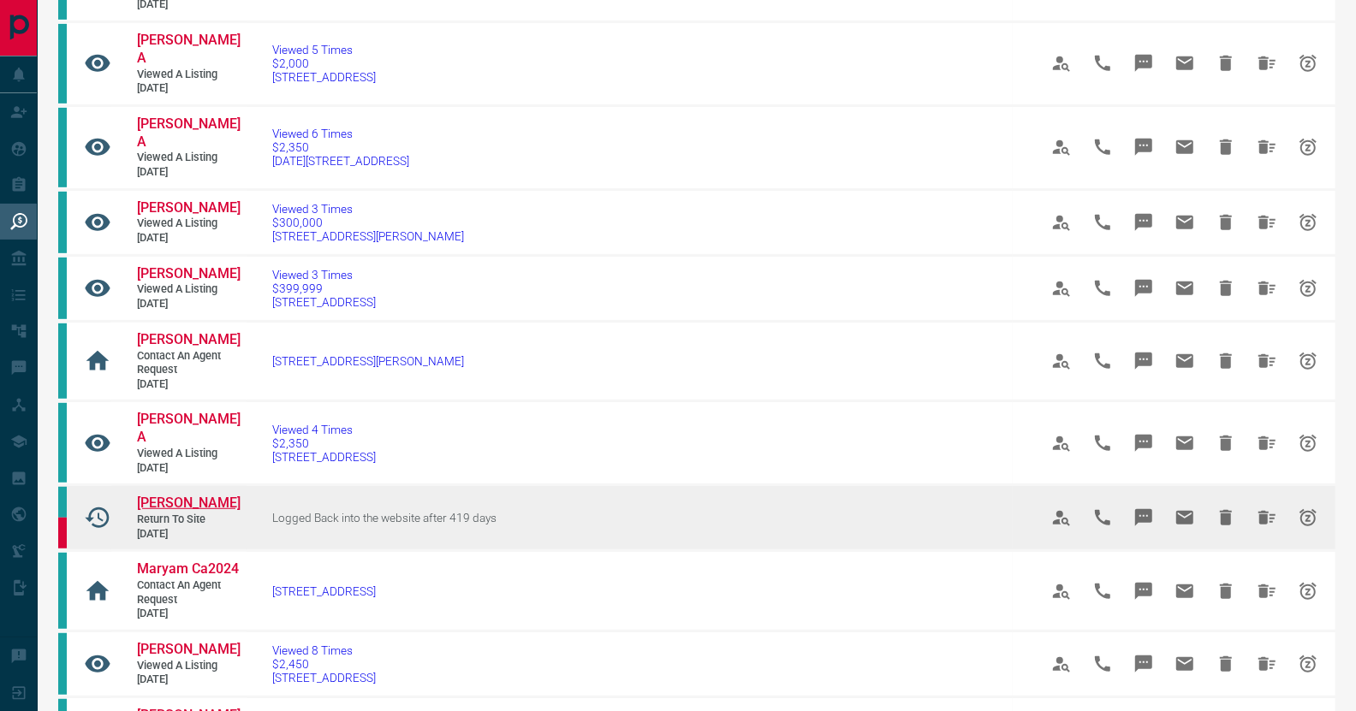
click at [205, 495] on span "[PERSON_NAME]" at bounding box center [189, 503] width 104 height 16
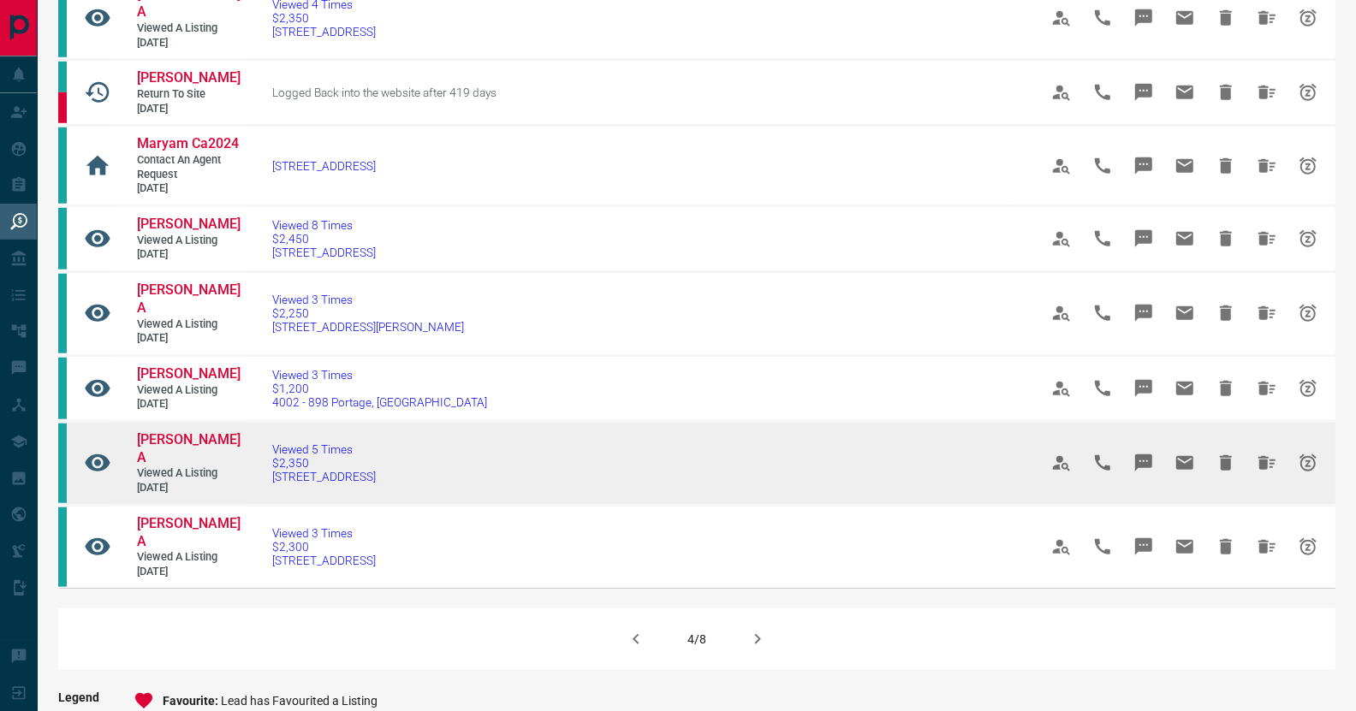
scroll to position [1027, 0]
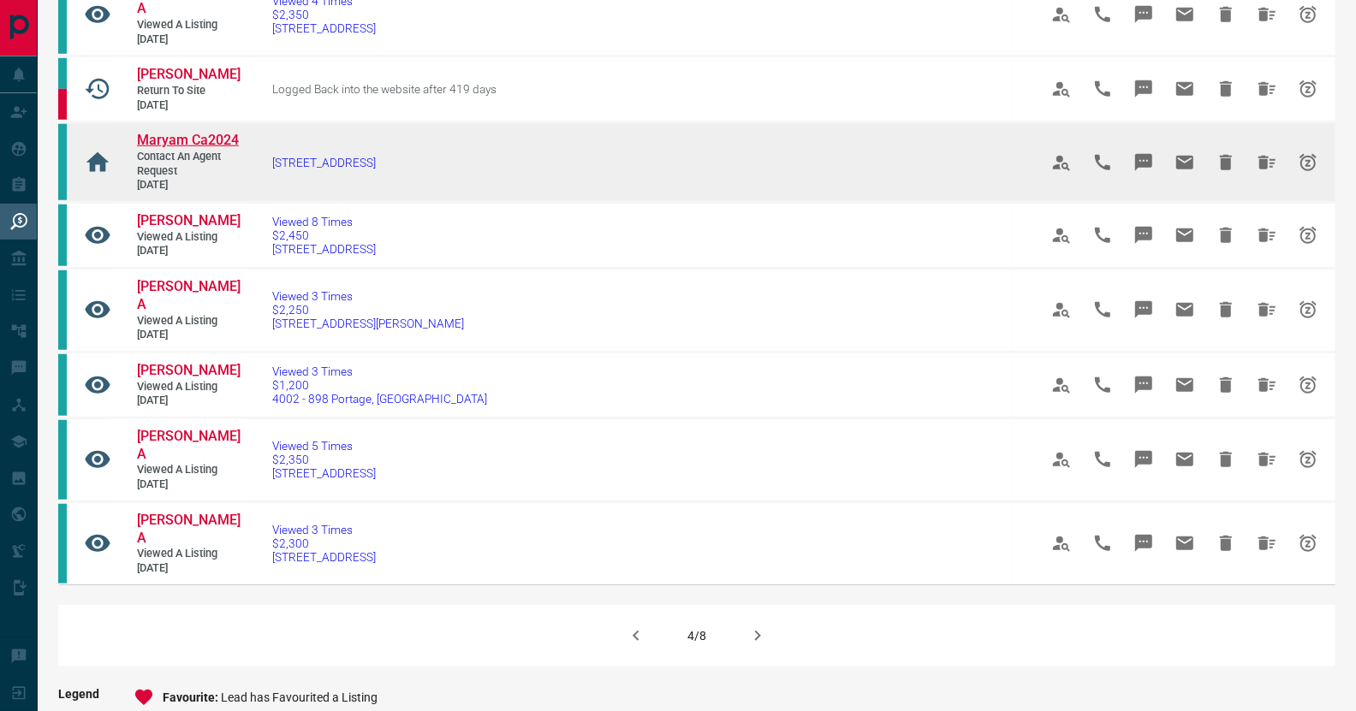
click at [158, 132] on span "Maryam Ca2024" at bounding box center [188, 140] width 102 height 16
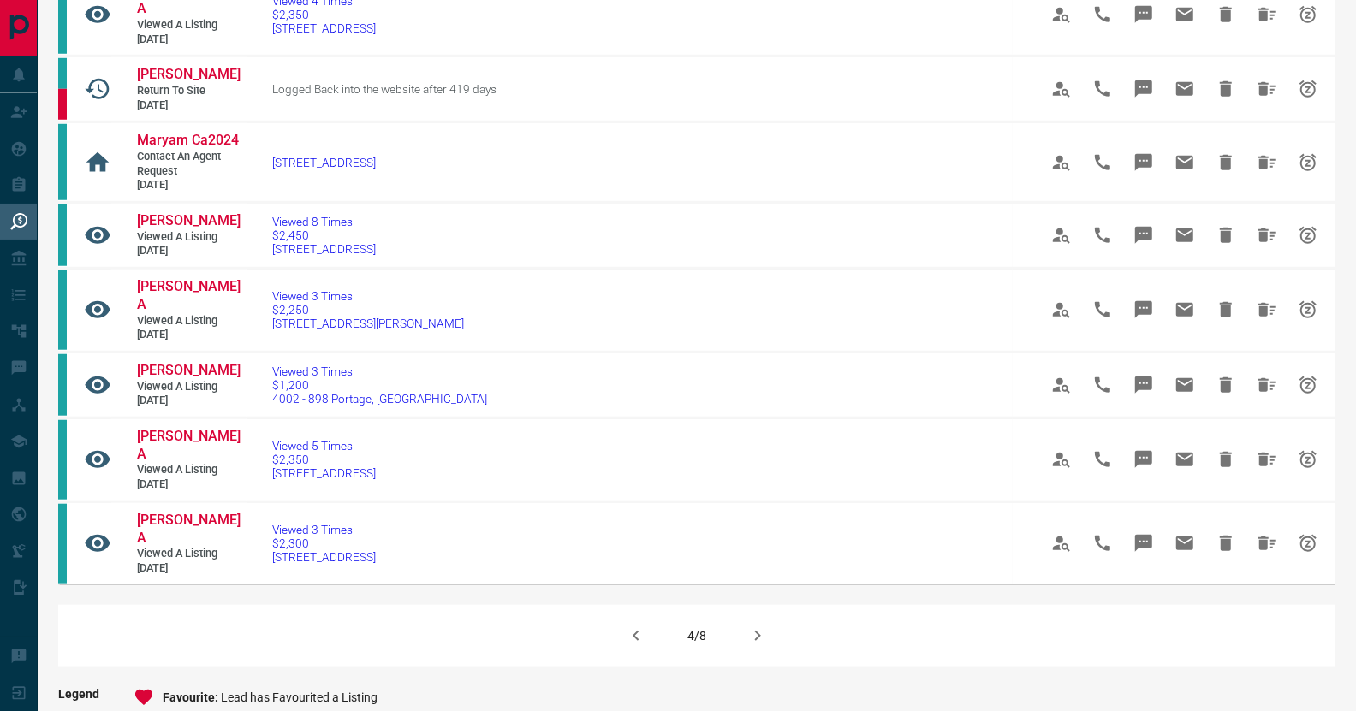
click at [755, 626] on icon "button" at bounding box center [757, 636] width 21 height 21
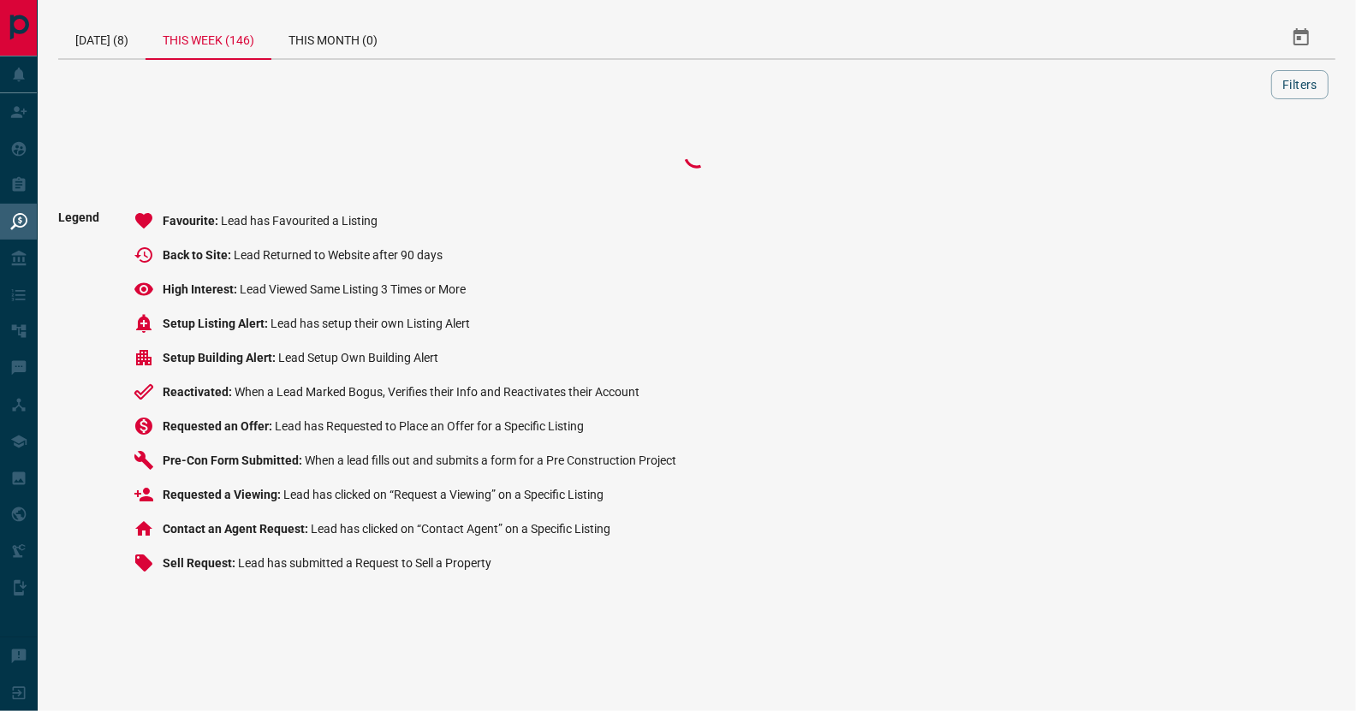
scroll to position [0, 0]
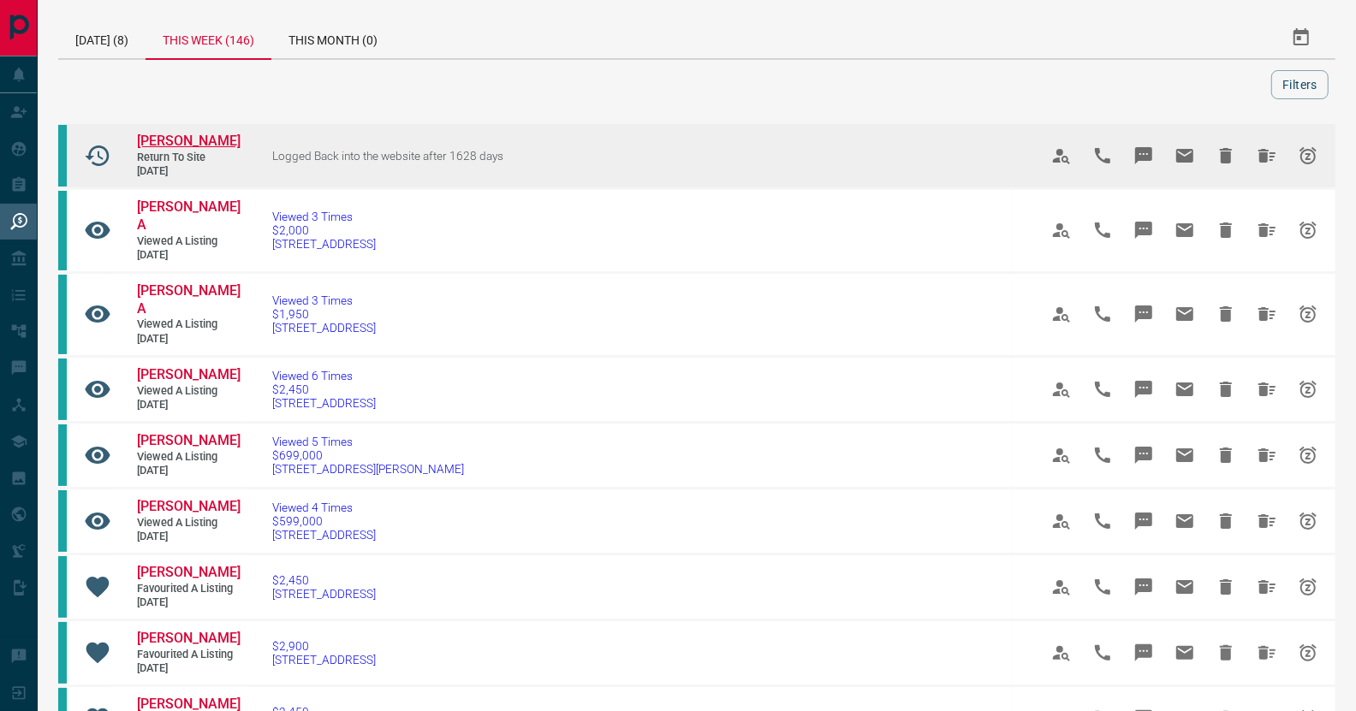
click at [205, 134] on span "[PERSON_NAME]" at bounding box center [189, 141] width 104 height 16
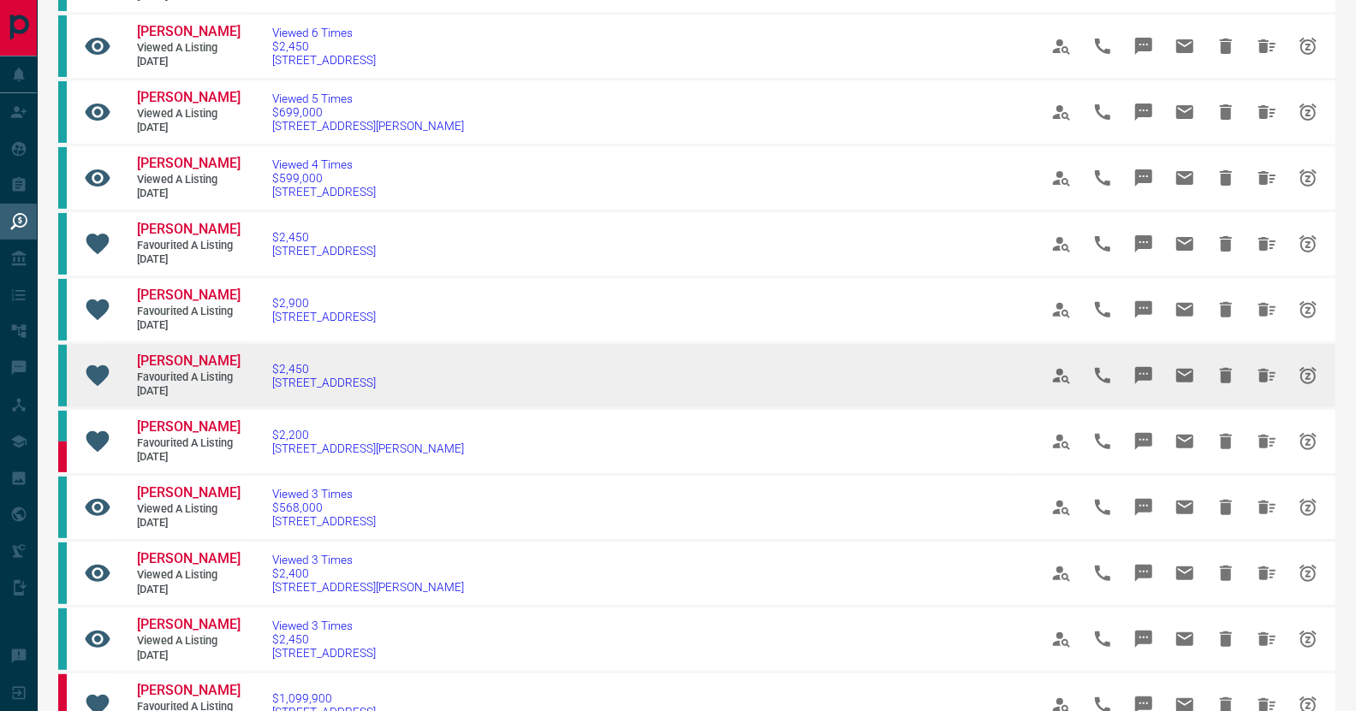
scroll to position [427, 0]
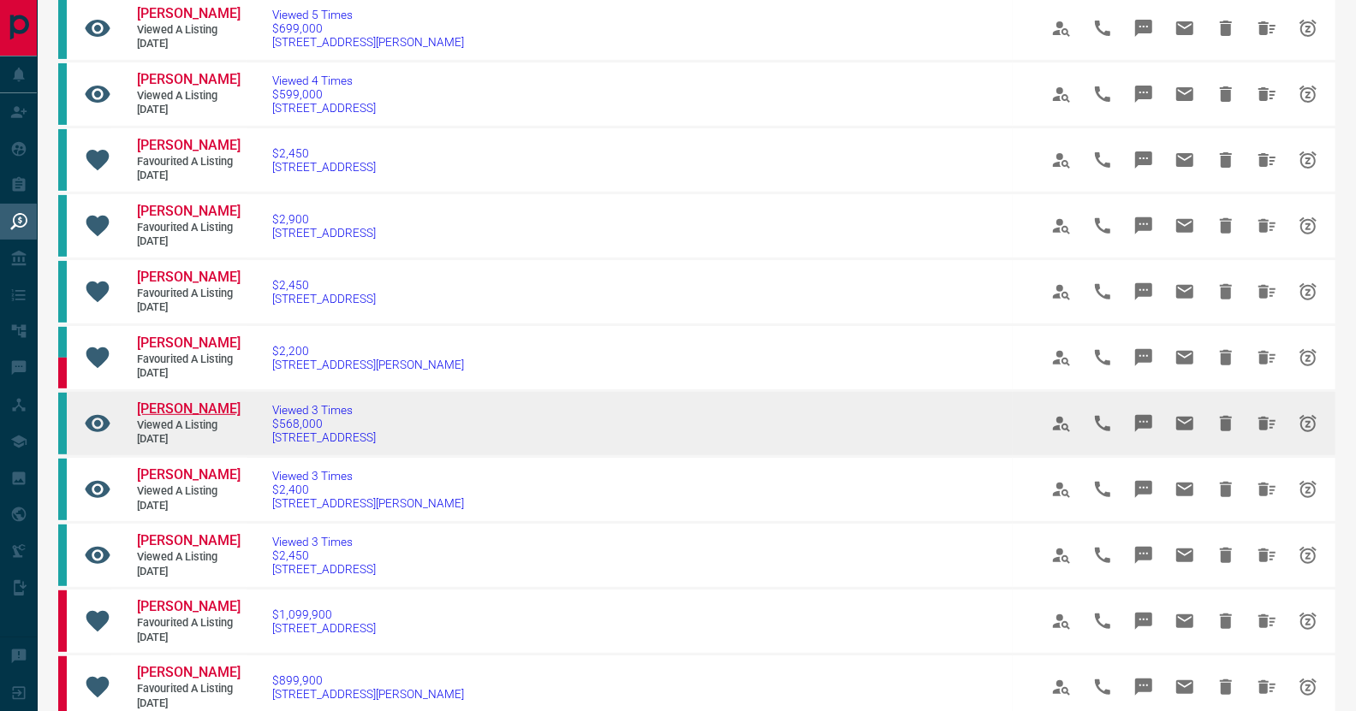
click at [204, 401] on span "[PERSON_NAME]" at bounding box center [189, 409] width 104 height 16
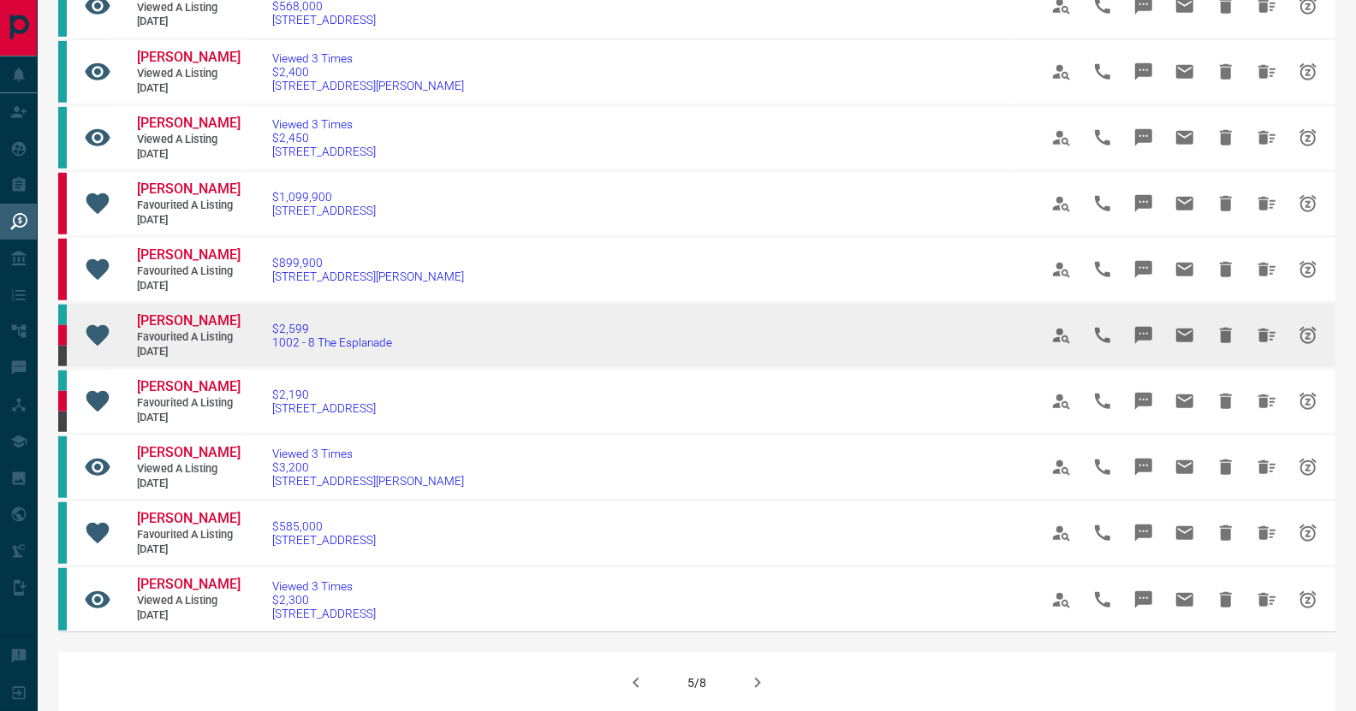
scroll to position [1027, 0]
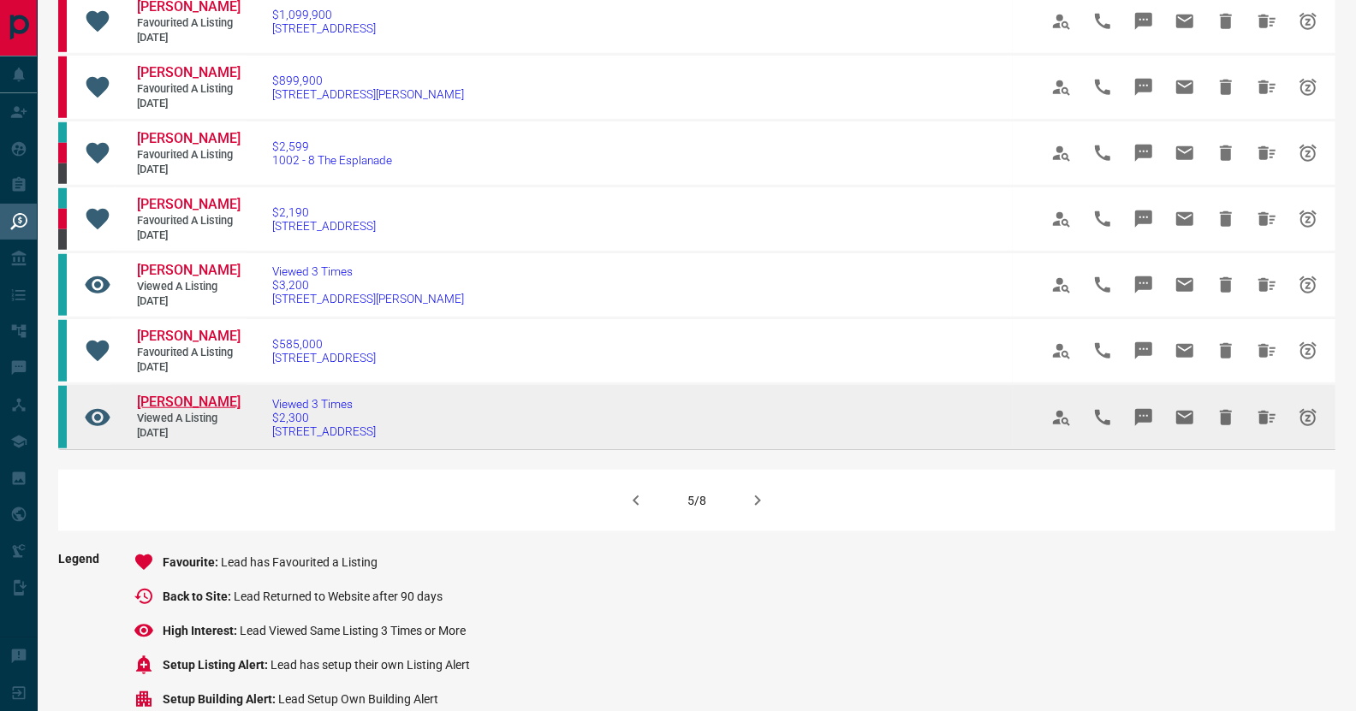
click at [166, 394] on span "[PERSON_NAME]" at bounding box center [189, 402] width 104 height 16
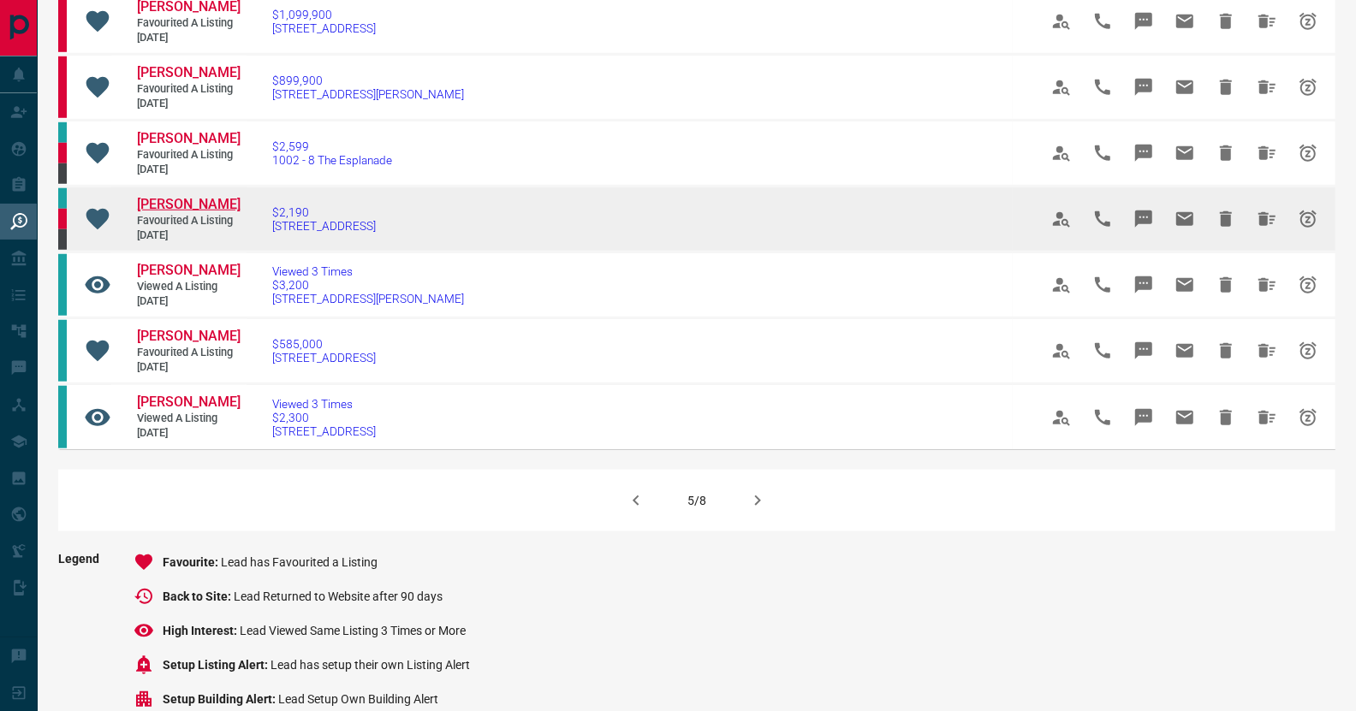
click at [188, 196] on span "[PERSON_NAME]" at bounding box center [189, 204] width 104 height 16
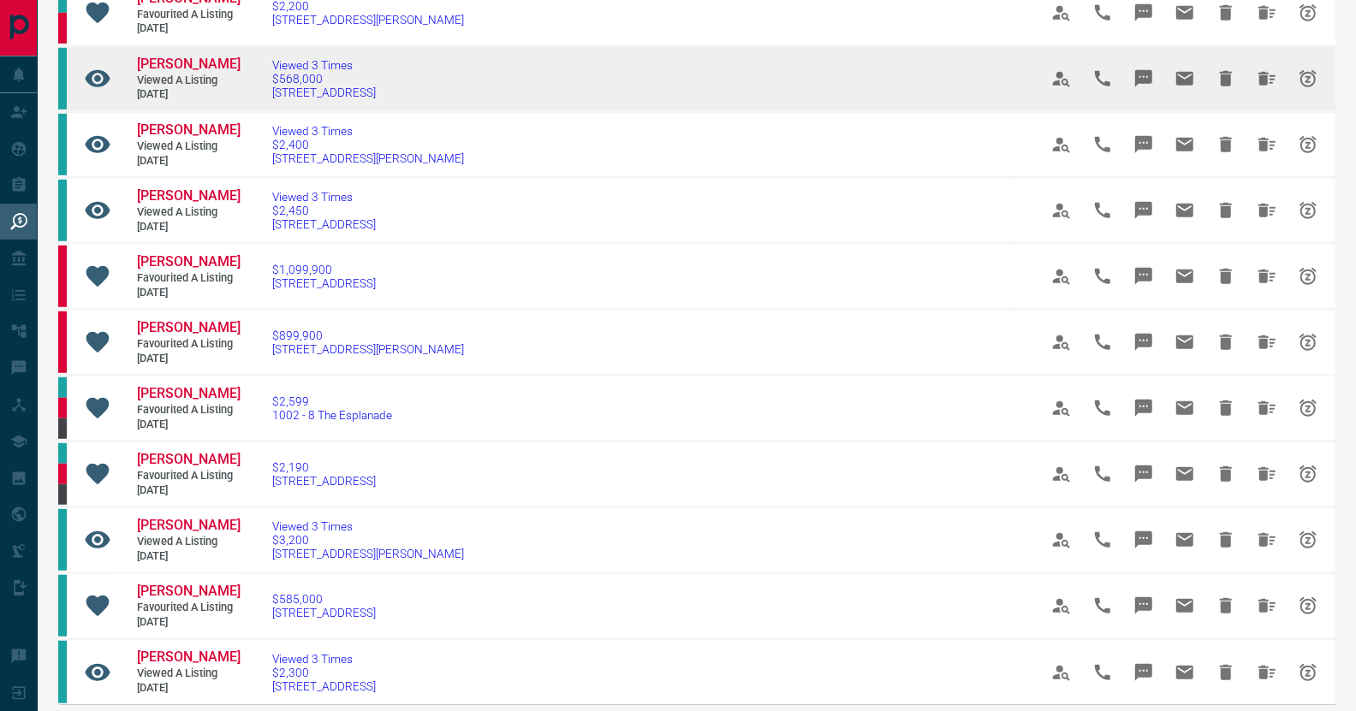
scroll to position [771, 0]
